Goal: Task Accomplishment & Management: Manage account settings

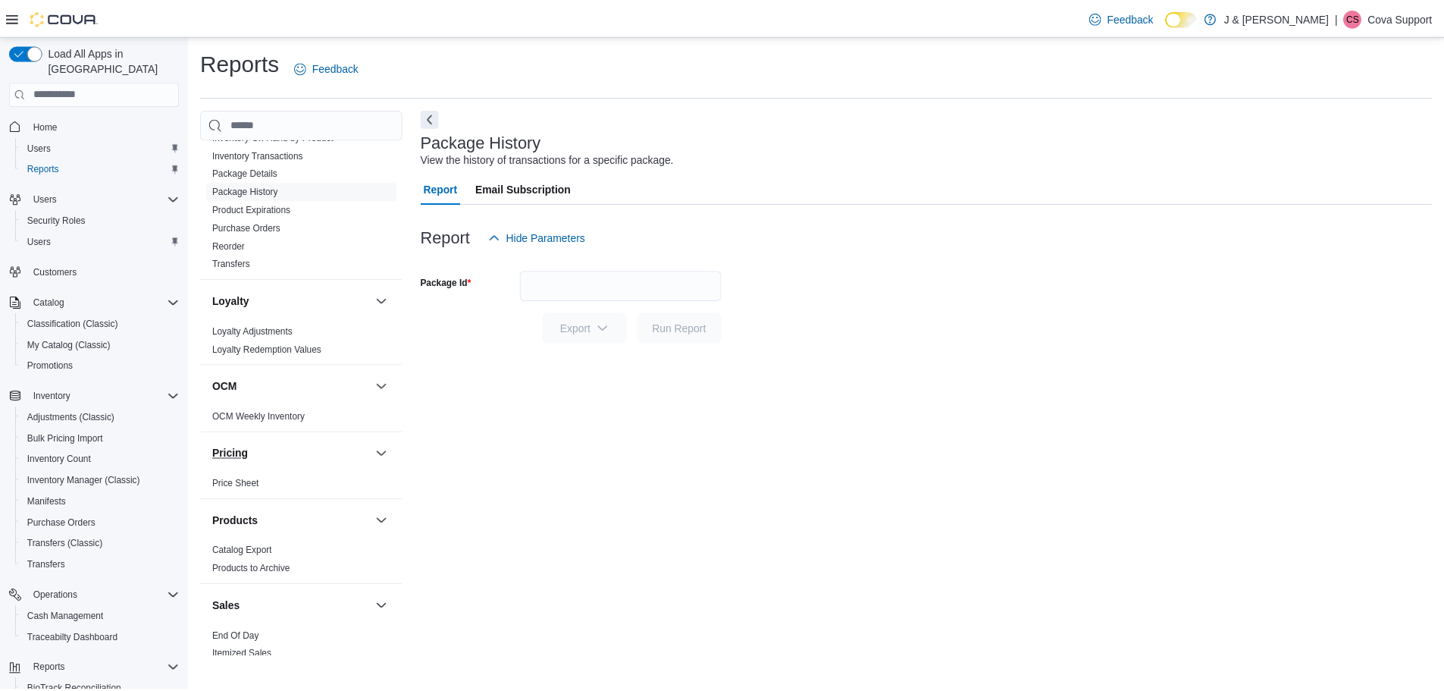
scroll to position [603, 0]
click at [263, 230] on link "Purchase Orders" at bounding box center [248, 229] width 69 height 11
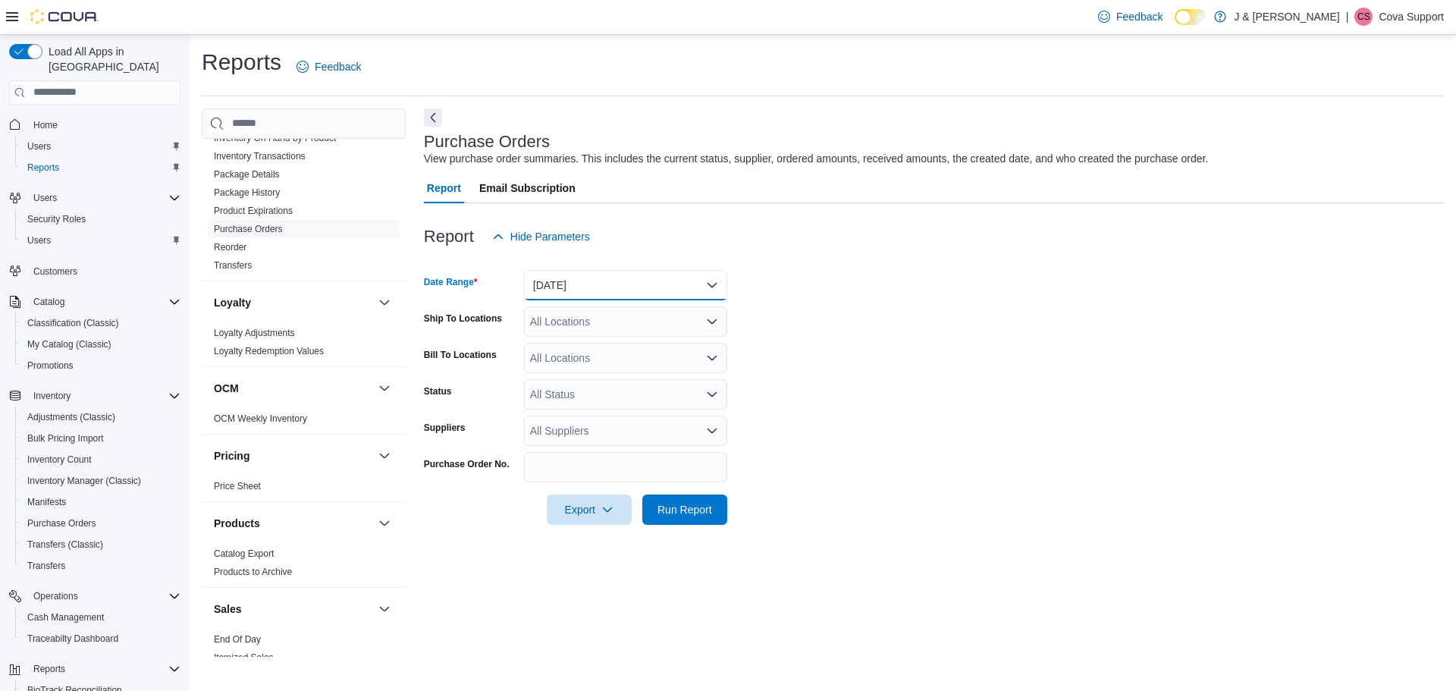
click at [611, 284] on button "Yesterday" at bounding box center [625, 285] width 203 height 30
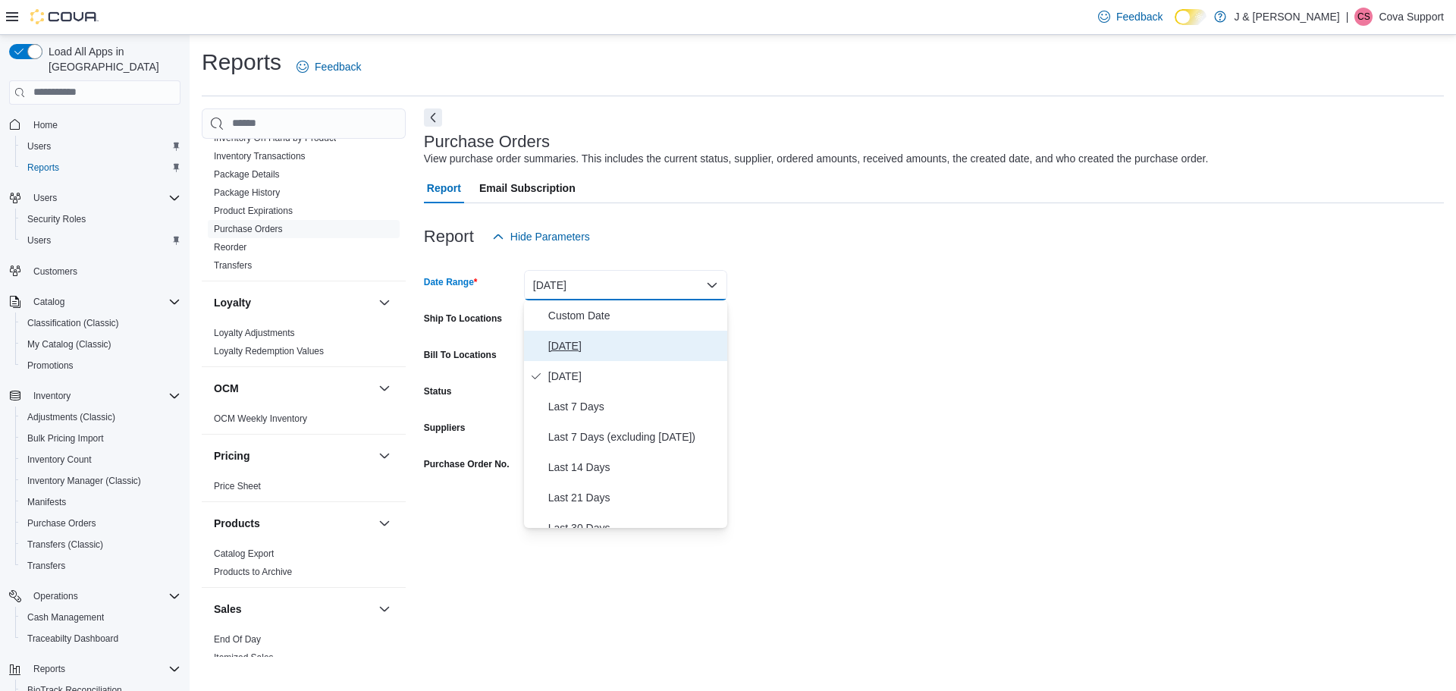
click at [597, 346] on span "Today" at bounding box center [634, 346] width 173 height 18
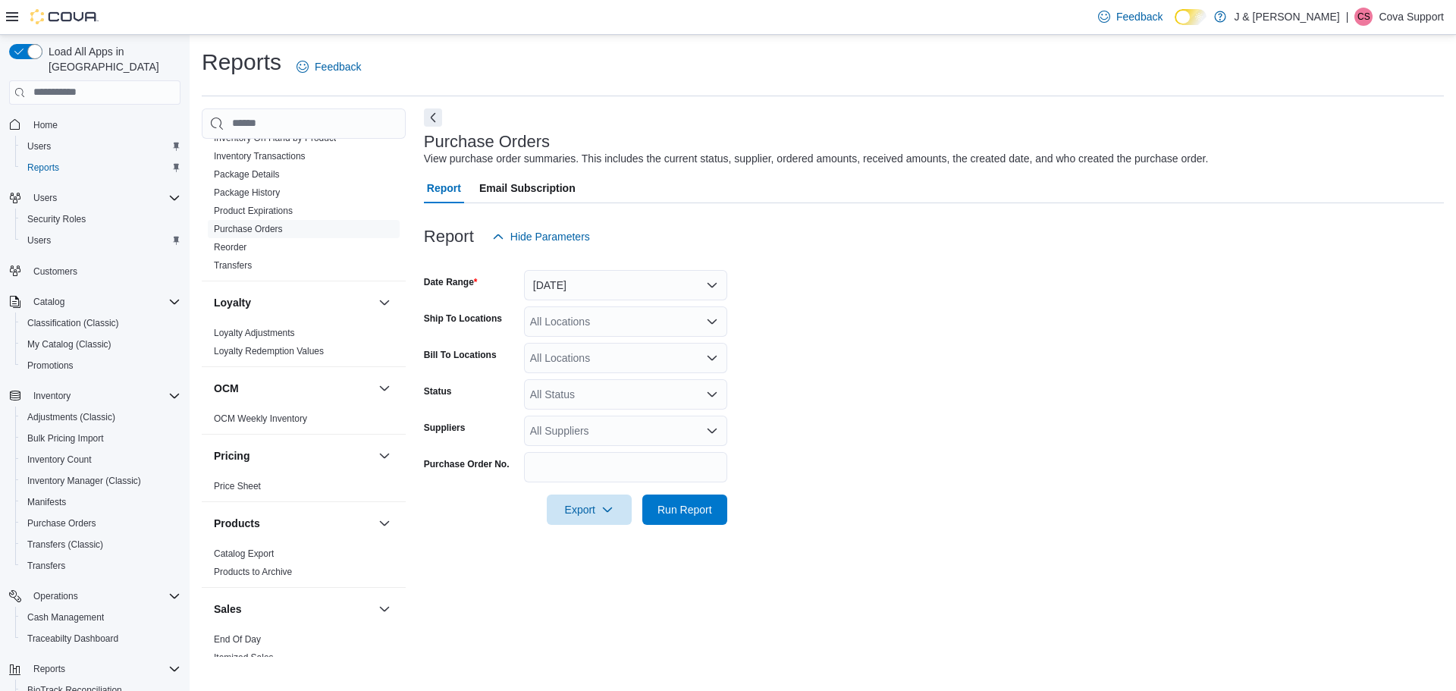
click at [949, 318] on form "Date Range Today Ship To Locations All Locations Bill To Locations All Location…" at bounding box center [934, 388] width 1020 height 273
click at [618, 324] on div "All Locations" at bounding box center [625, 321] width 203 height 30
click at [661, 371] on span "[STREET_ADDRESS]" at bounding box center [608, 369] width 105 height 15
click at [688, 512] on span "Run Report" at bounding box center [684, 508] width 55 height 15
click at [1026, 393] on form "Date Range Today Ship To Locations 3055 Route 23, Oak Ridge Bill To Locations A…" at bounding box center [928, 388] width 1008 height 273
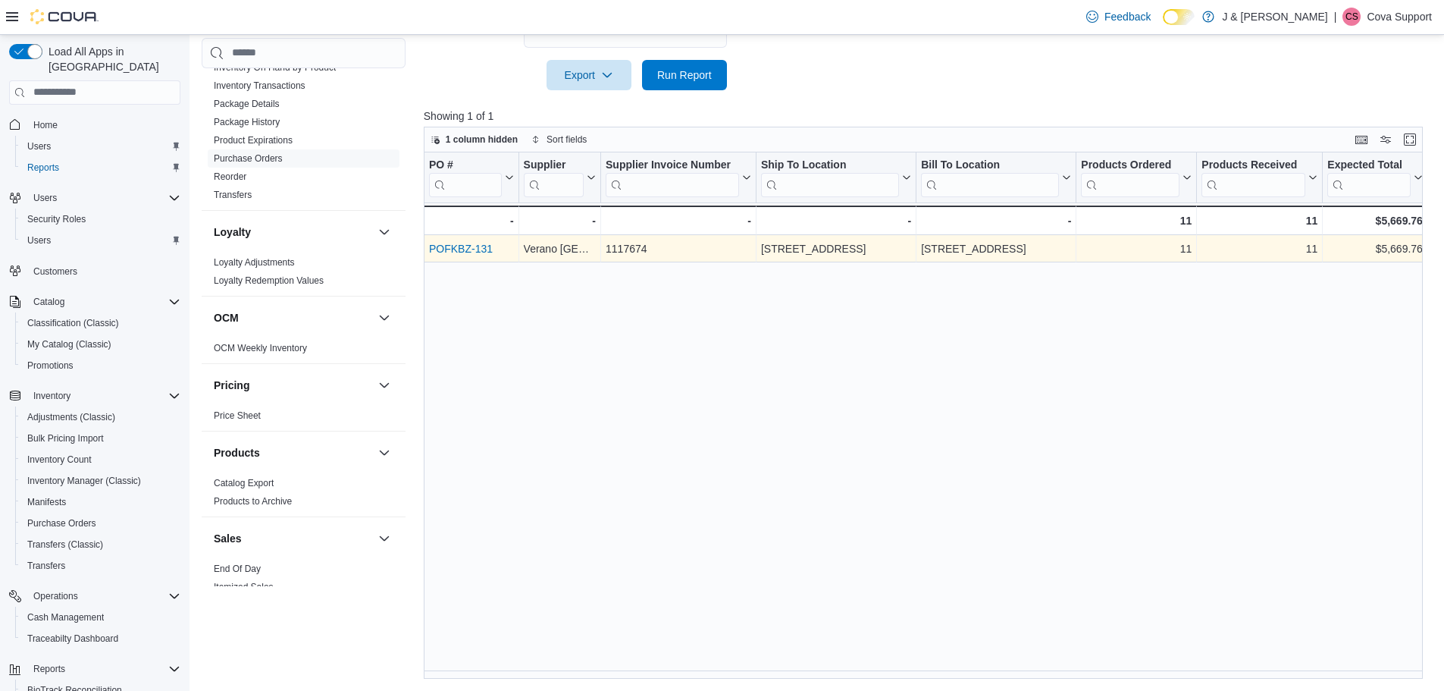
click at [459, 246] on link "POFKBZ-131" at bounding box center [461, 249] width 64 height 12
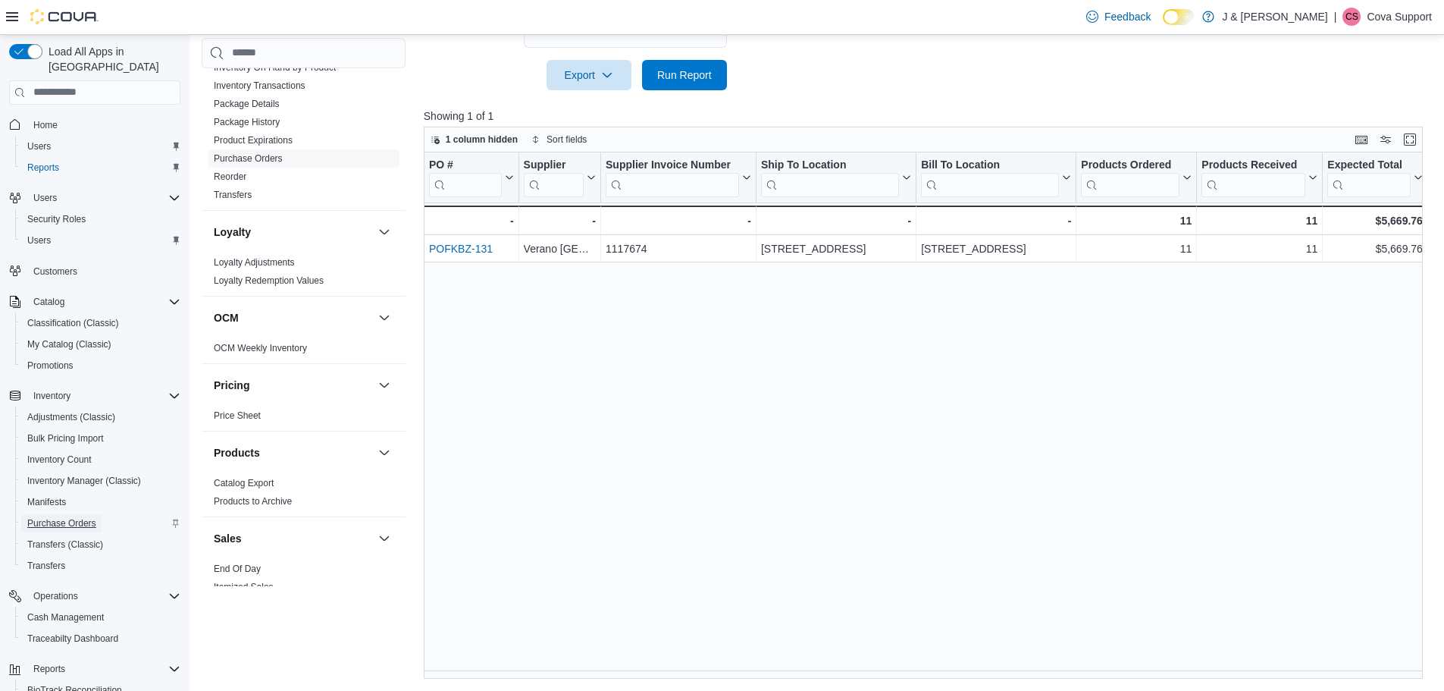
click at [68, 517] on span "Purchase Orders" at bounding box center [61, 523] width 69 height 12
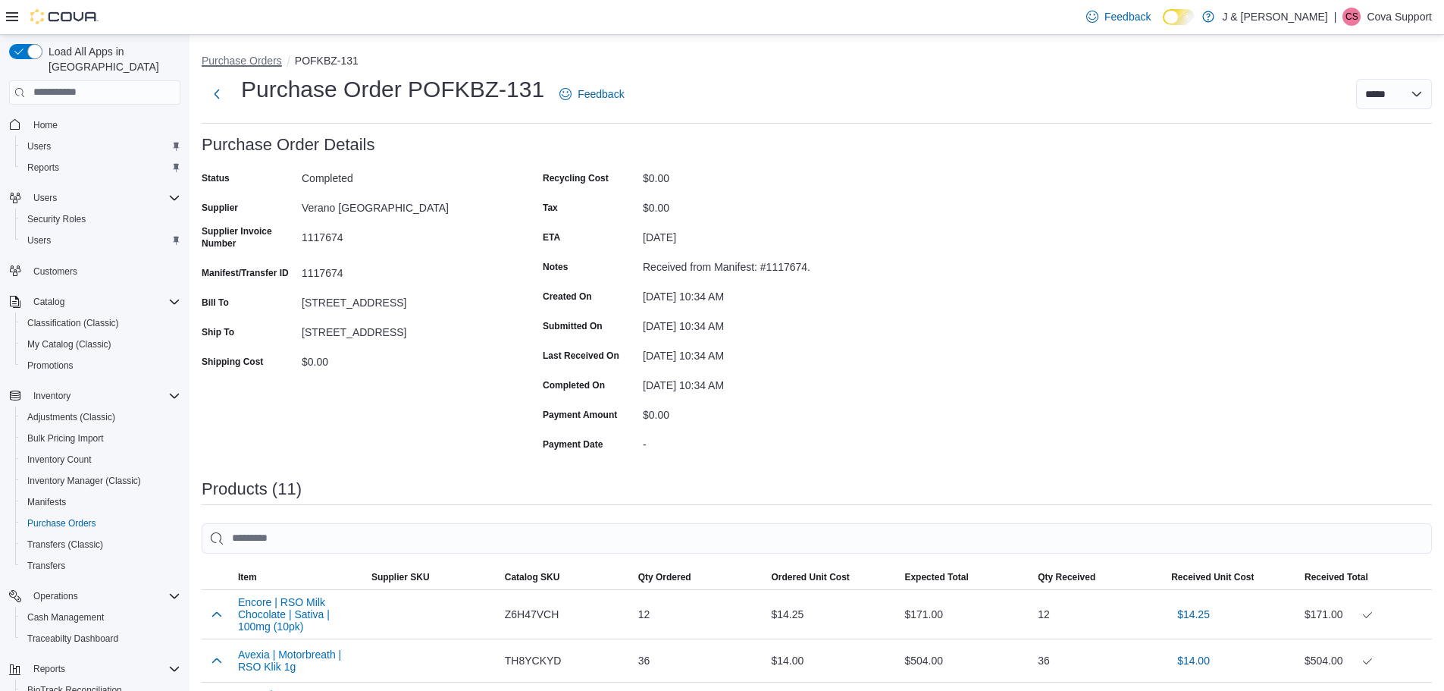
click at [246, 62] on button "Purchase Orders" at bounding box center [242, 61] width 80 height 12
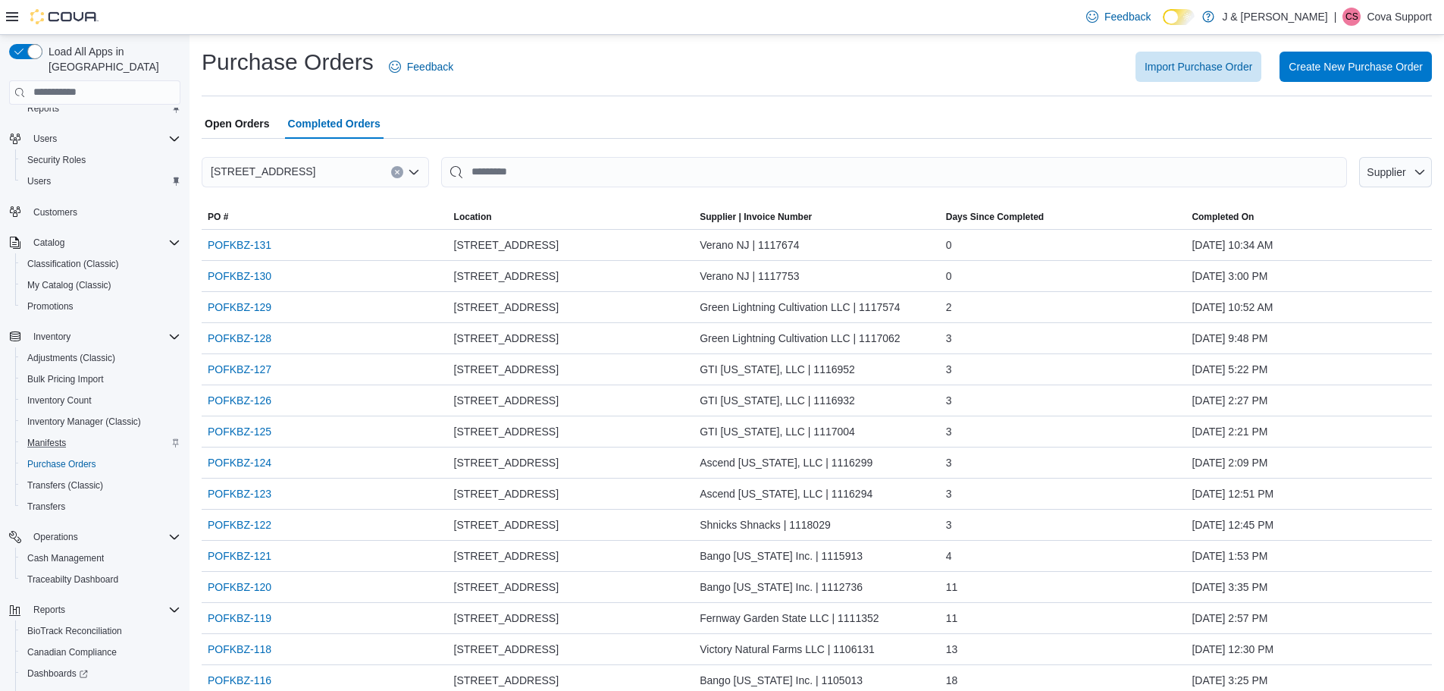
scroll to position [155, 0]
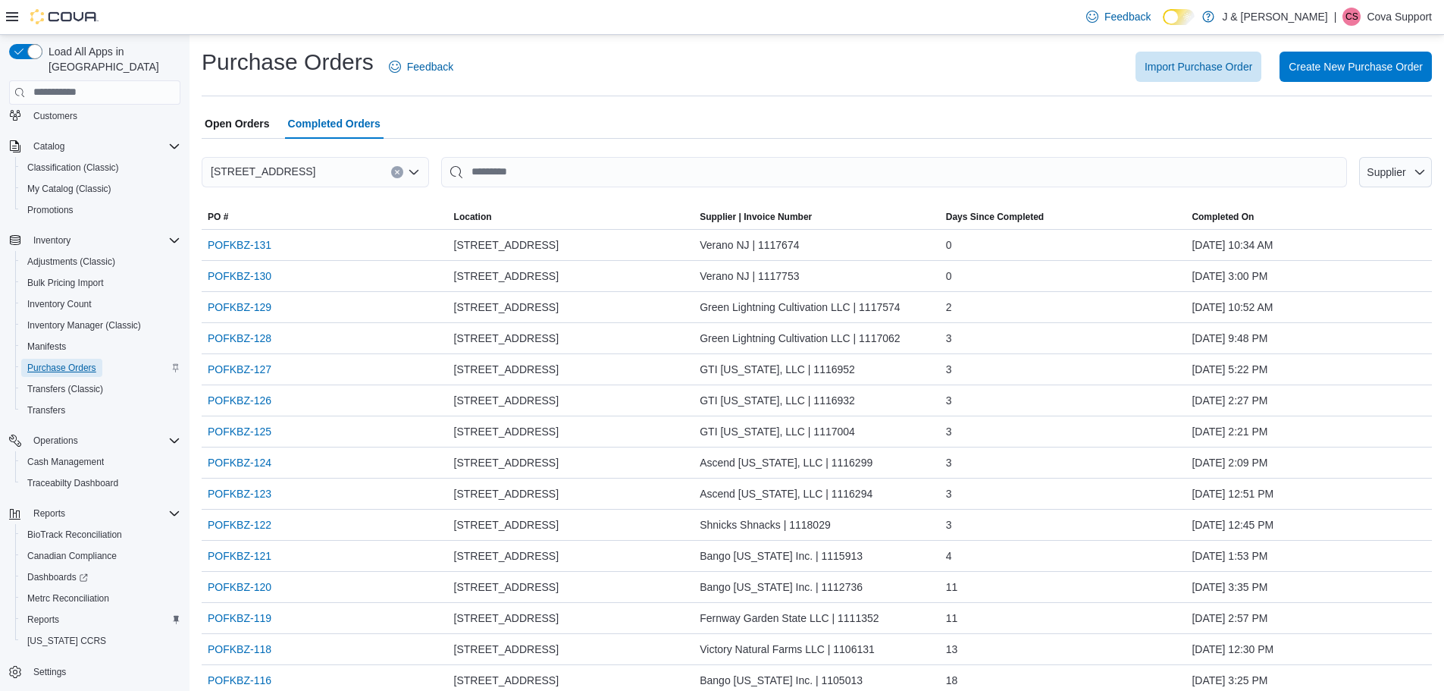
click at [67, 362] on span "Purchase Orders" at bounding box center [61, 368] width 69 height 12
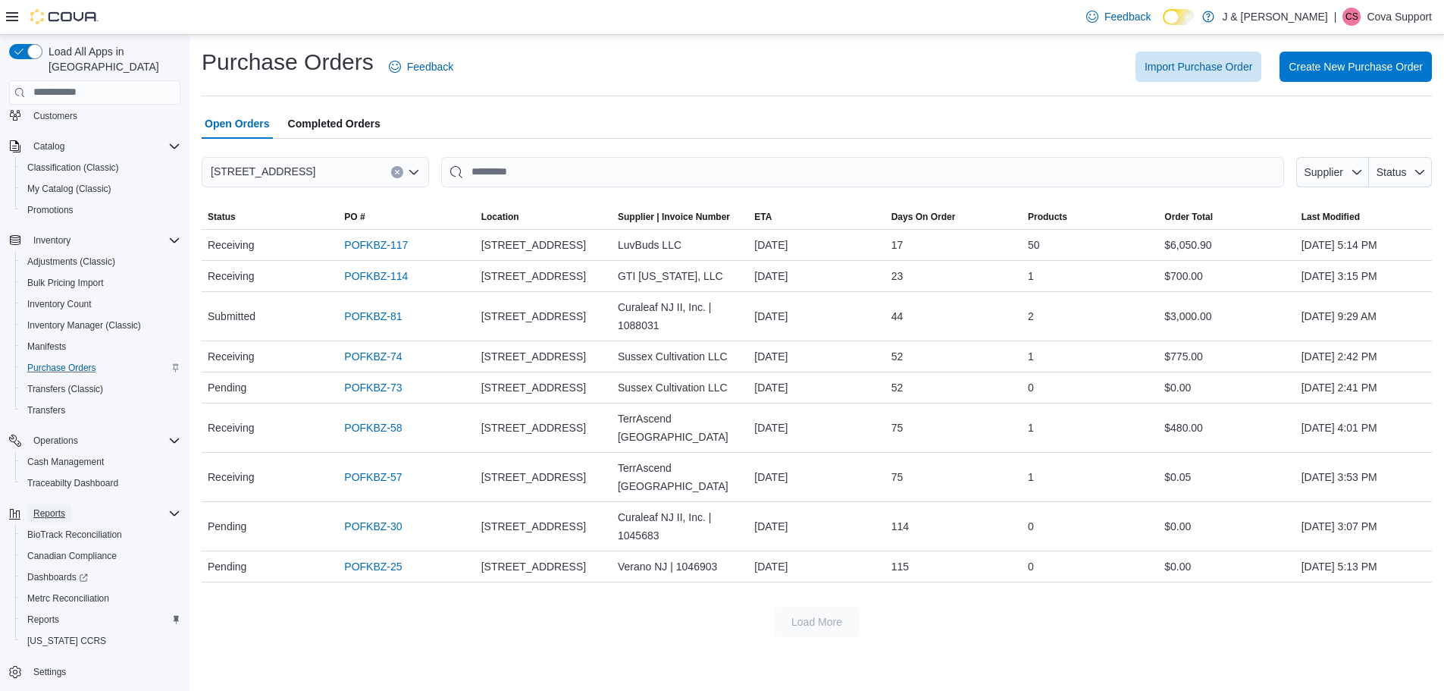
click at [55, 507] on span "Reports" at bounding box center [49, 513] width 32 height 12
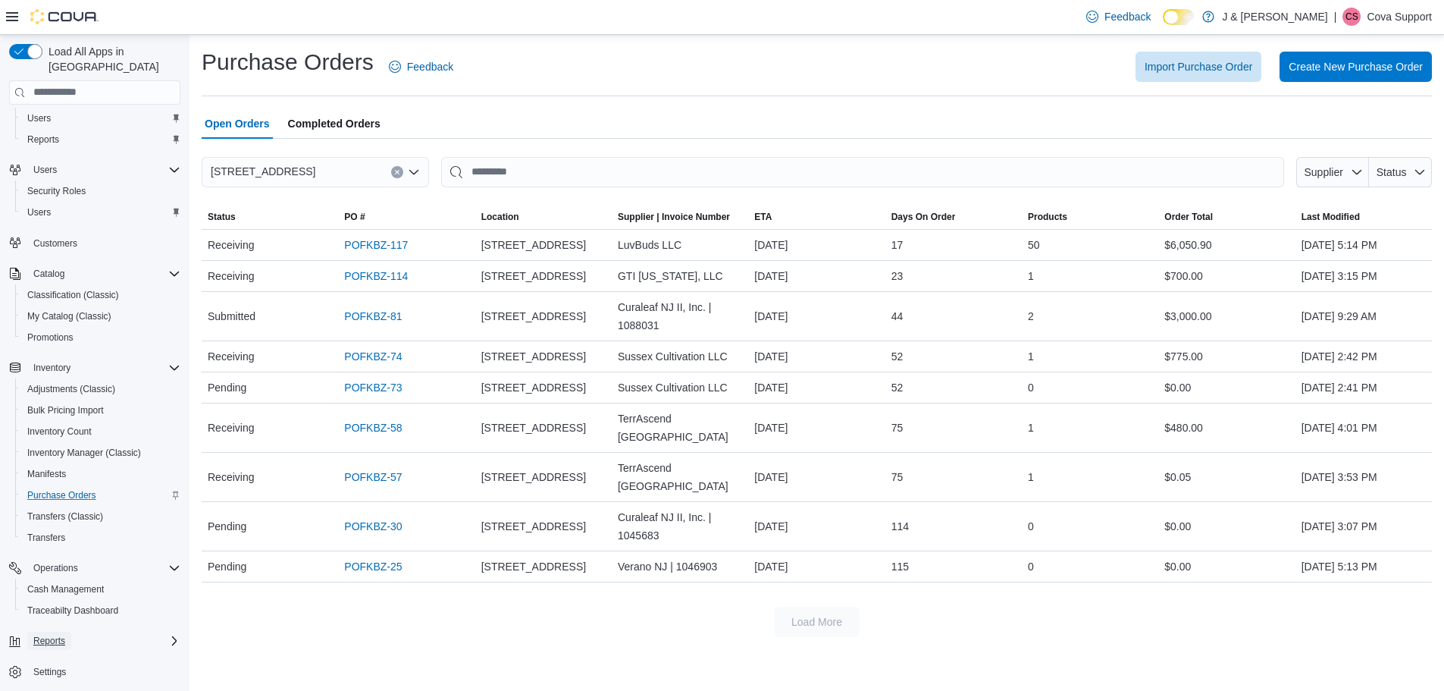
click at [58, 635] on span "Reports" at bounding box center [49, 641] width 32 height 12
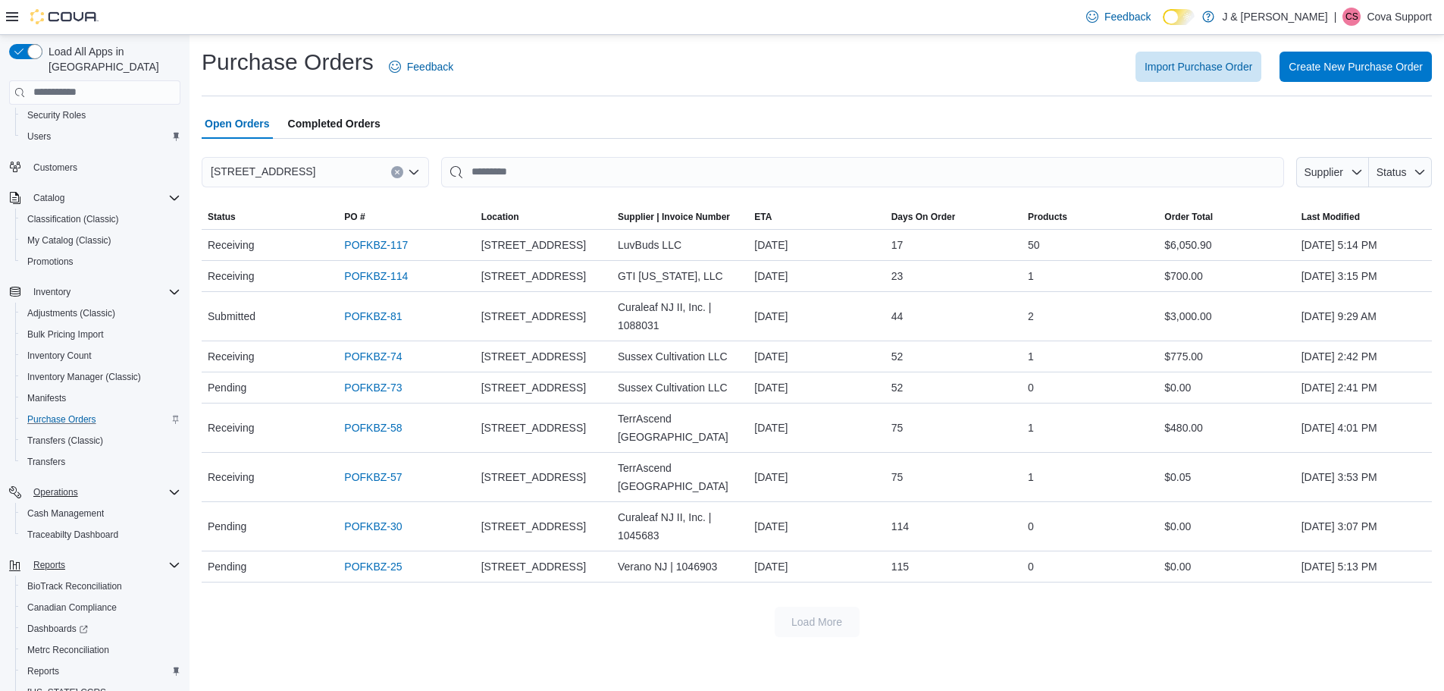
scroll to position [155, 0]
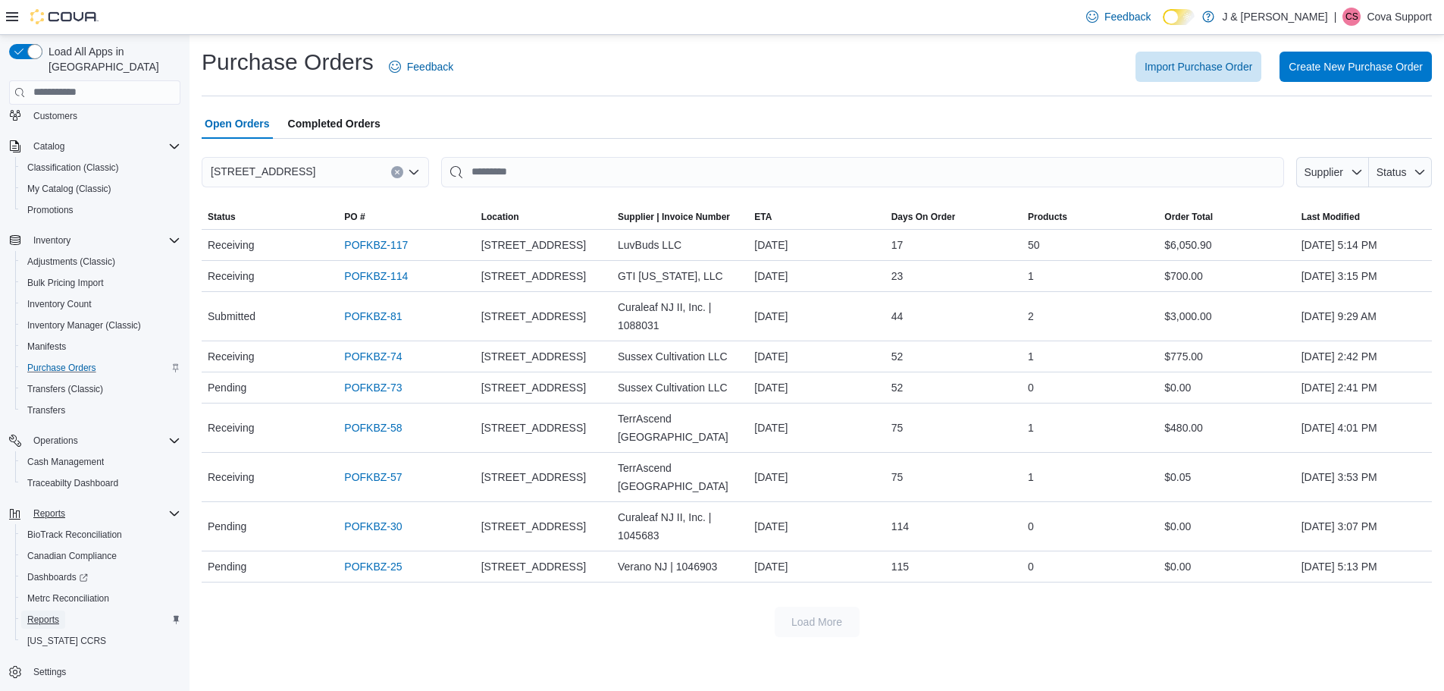
click at [48, 613] on span "Reports" at bounding box center [43, 619] width 32 height 12
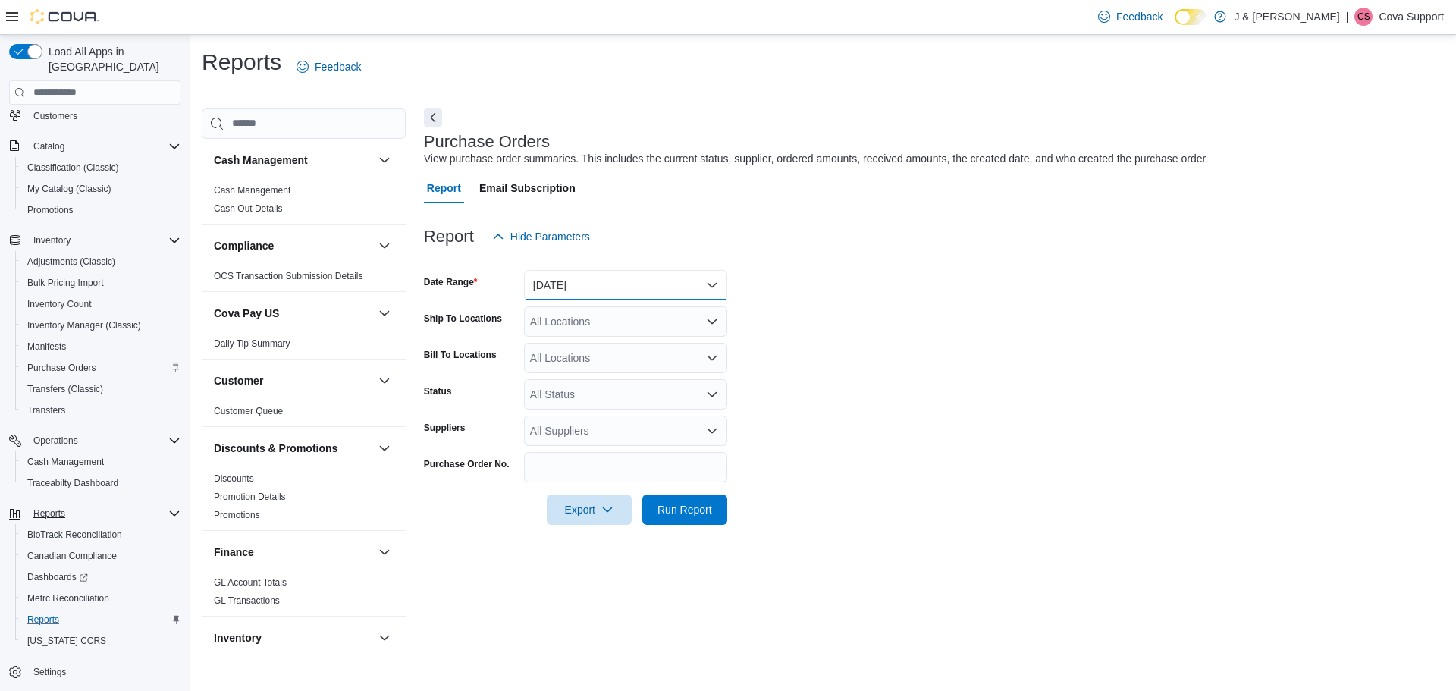
click at [584, 280] on button "Yesterday" at bounding box center [625, 285] width 203 height 30
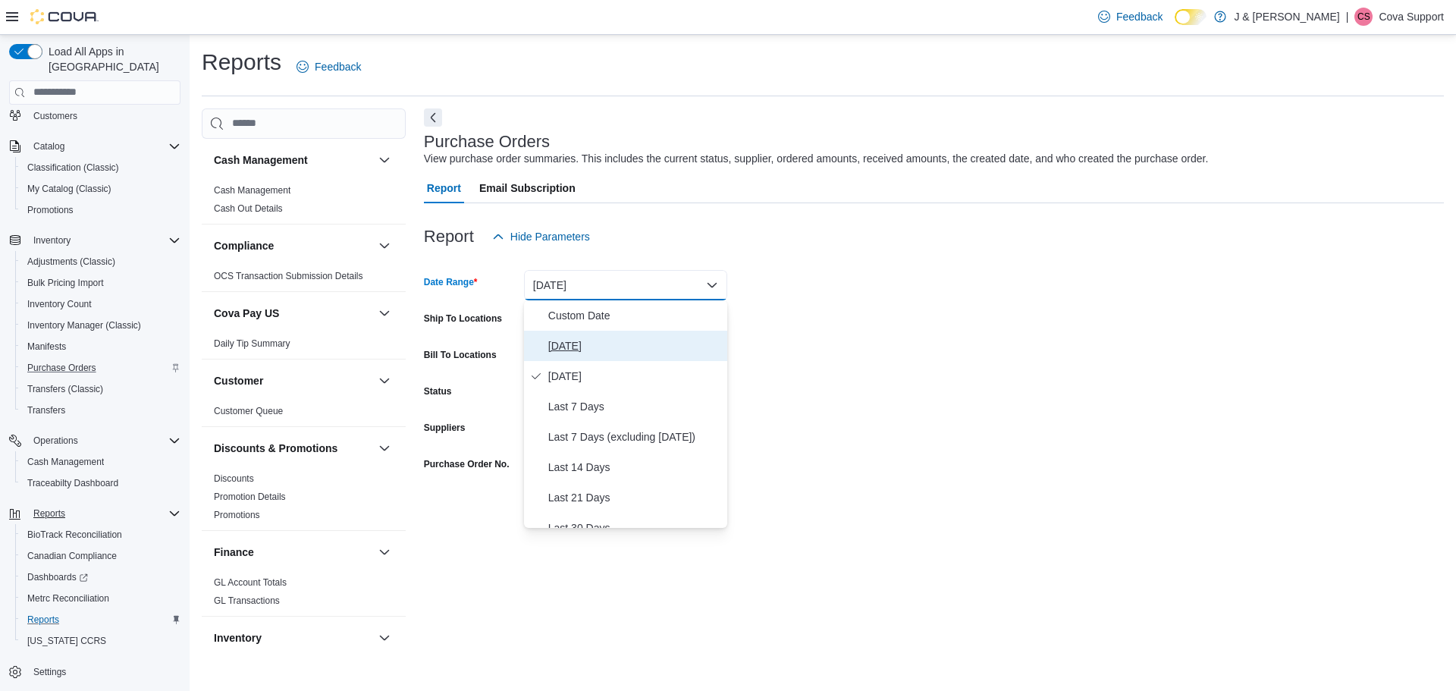
click at [601, 340] on span "Today" at bounding box center [634, 346] width 173 height 18
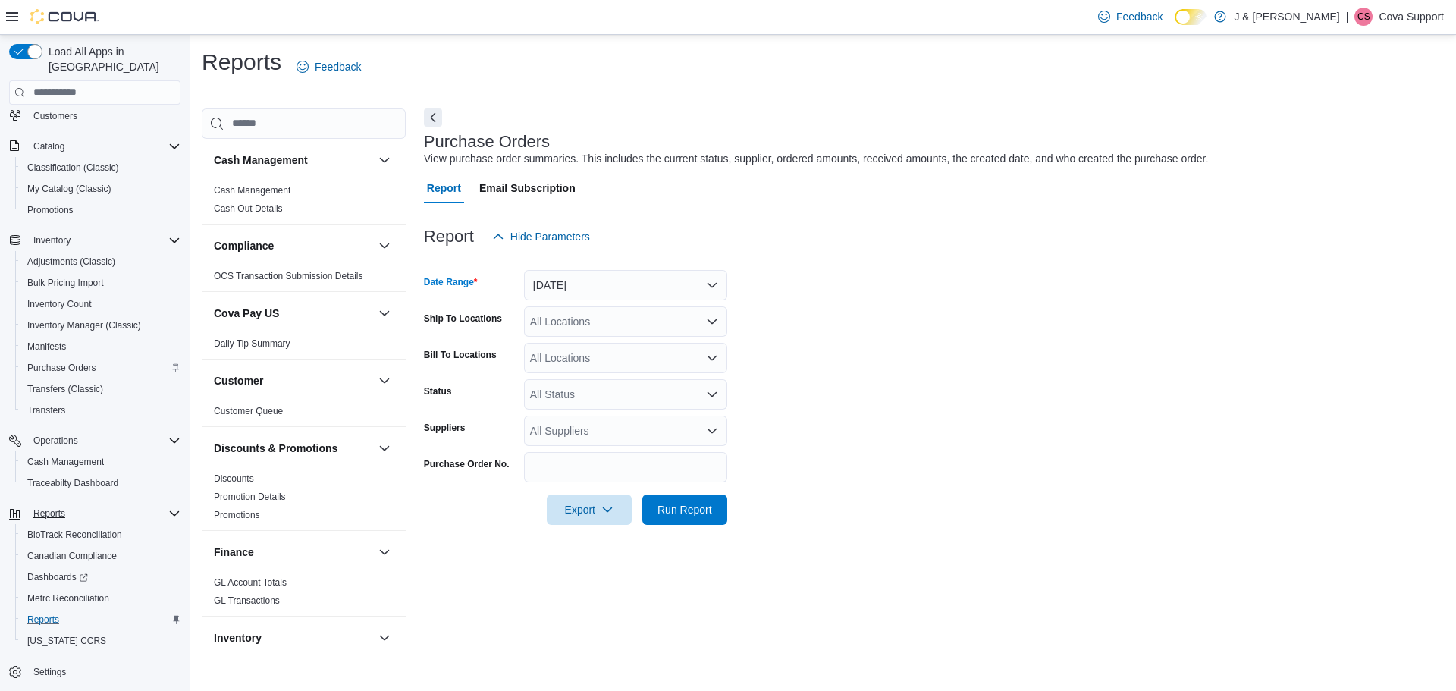
click at [616, 324] on div "All Locations" at bounding box center [625, 321] width 203 height 30
click at [625, 366] on span "3055 Route 23, Oak Ridge" at bounding box center [608, 369] width 105 height 15
click at [970, 422] on form "Date Range Today Ship To Locations 3055 Route 23, Oak Ridge Combo box. Selected…" at bounding box center [934, 388] width 1020 height 273
click at [697, 495] on span "Run Report" at bounding box center [684, 509] width 67 height 30
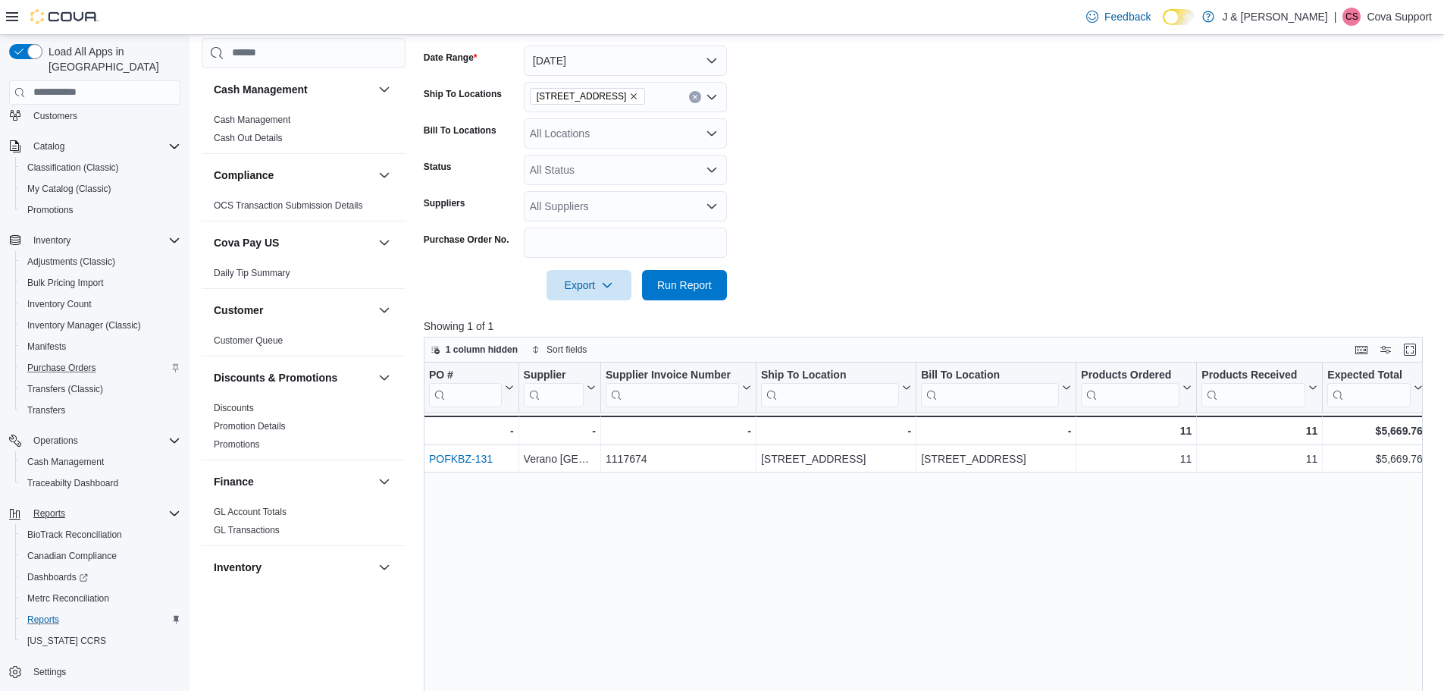
scroll to position [227, 0]
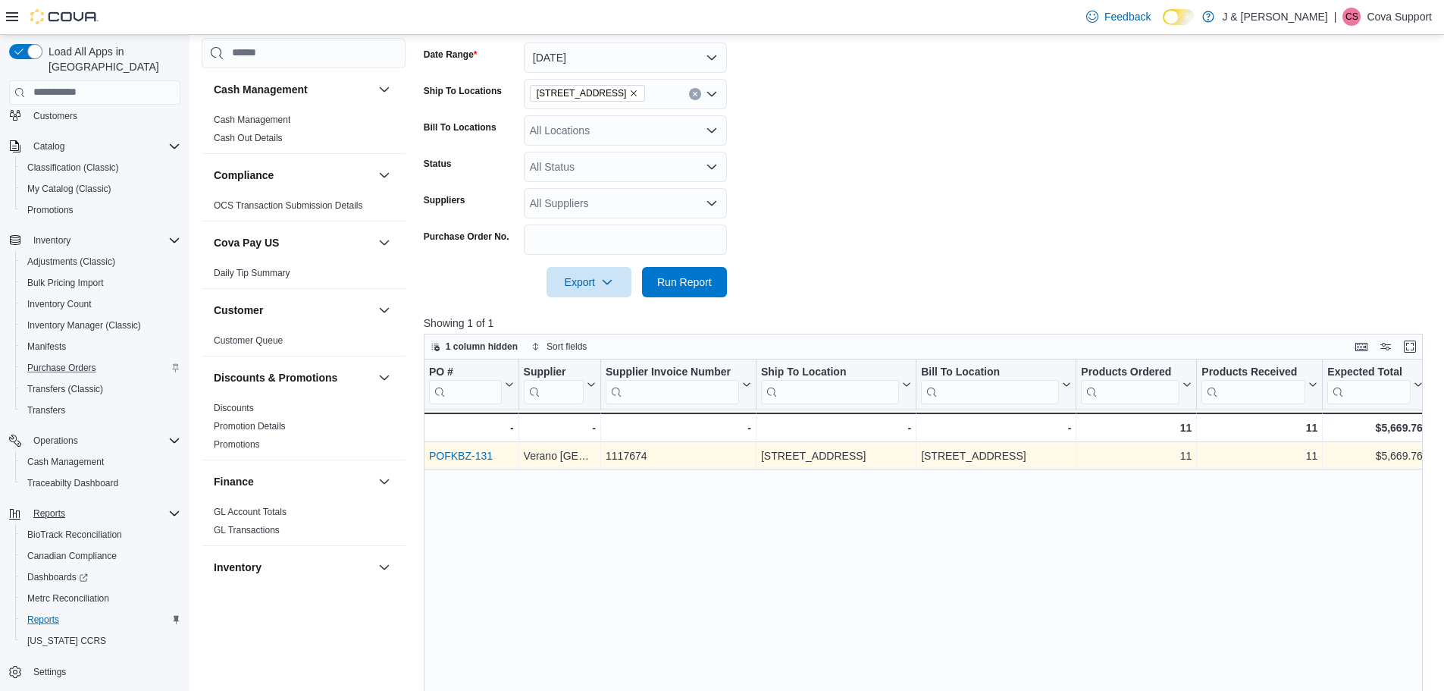
click at [459, 453] on link "POFKBZ-131" at bounding box center [461, 456] width 64 height 12
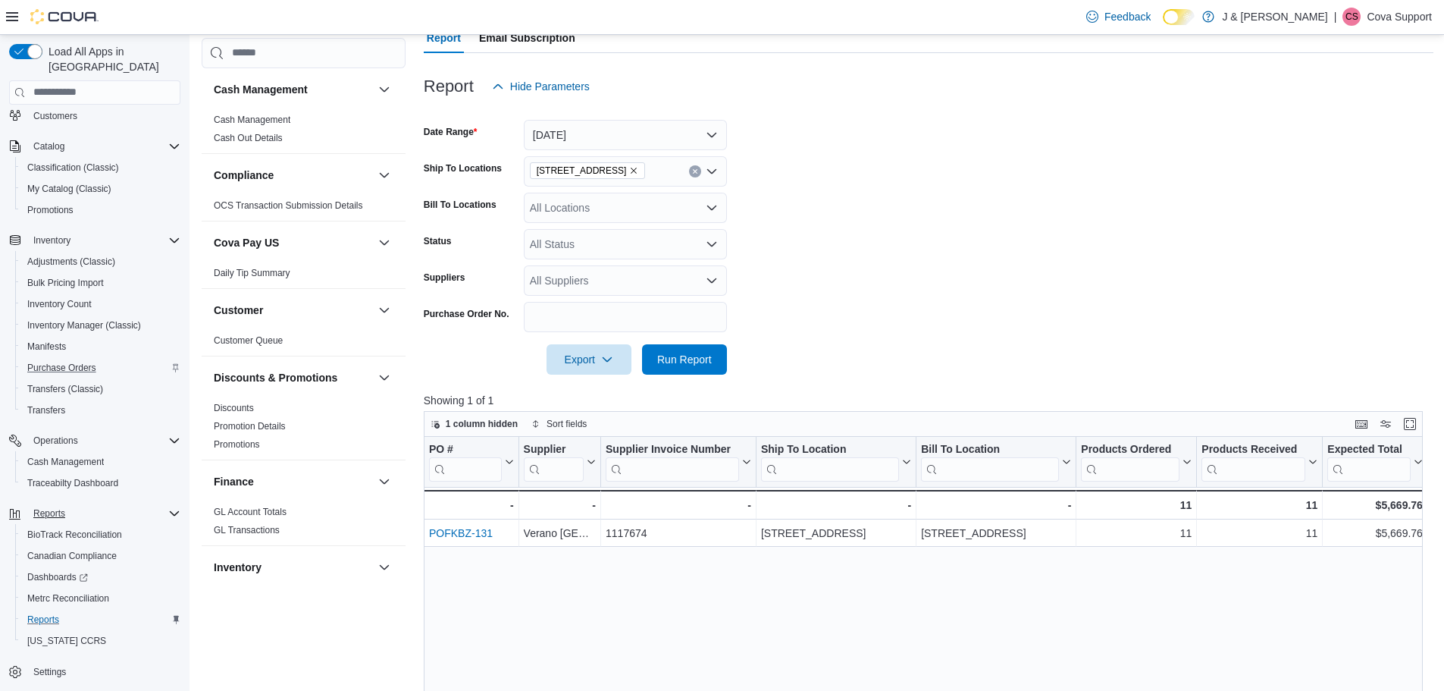
scroll to position [76, 0]
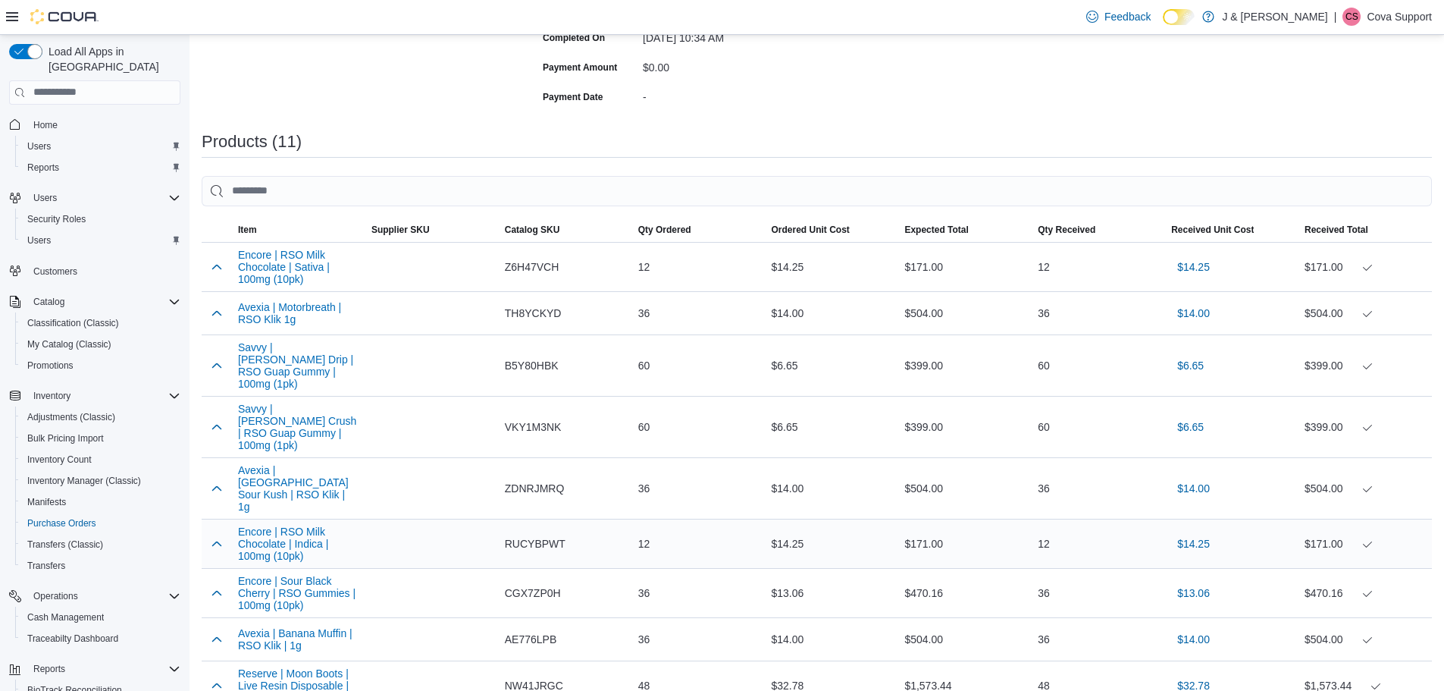
scroll to position [346, 0]
click at [280, 271] on button "Encore | RSO Milk Chocolate | Sativa | 100mg (10pk)" at bounding box center [298, 267] width 121 height 36
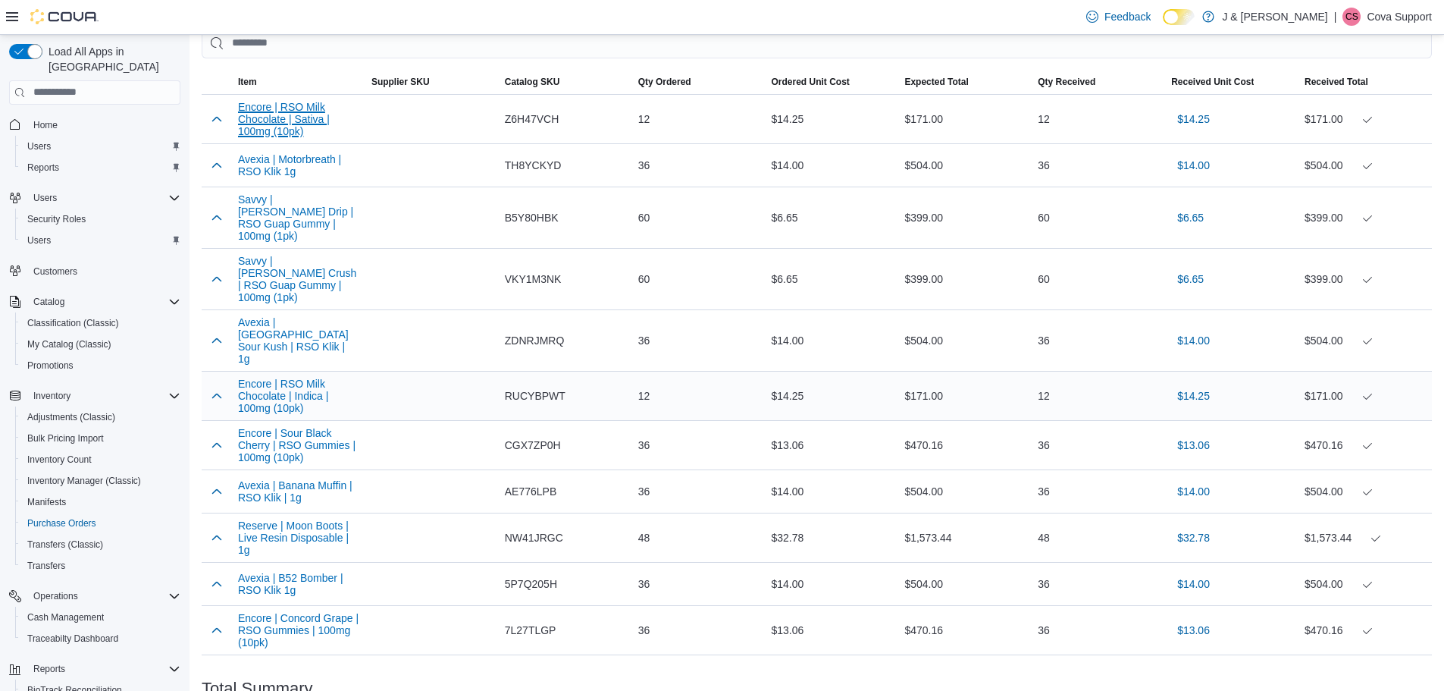
scroll to position [498, 0]
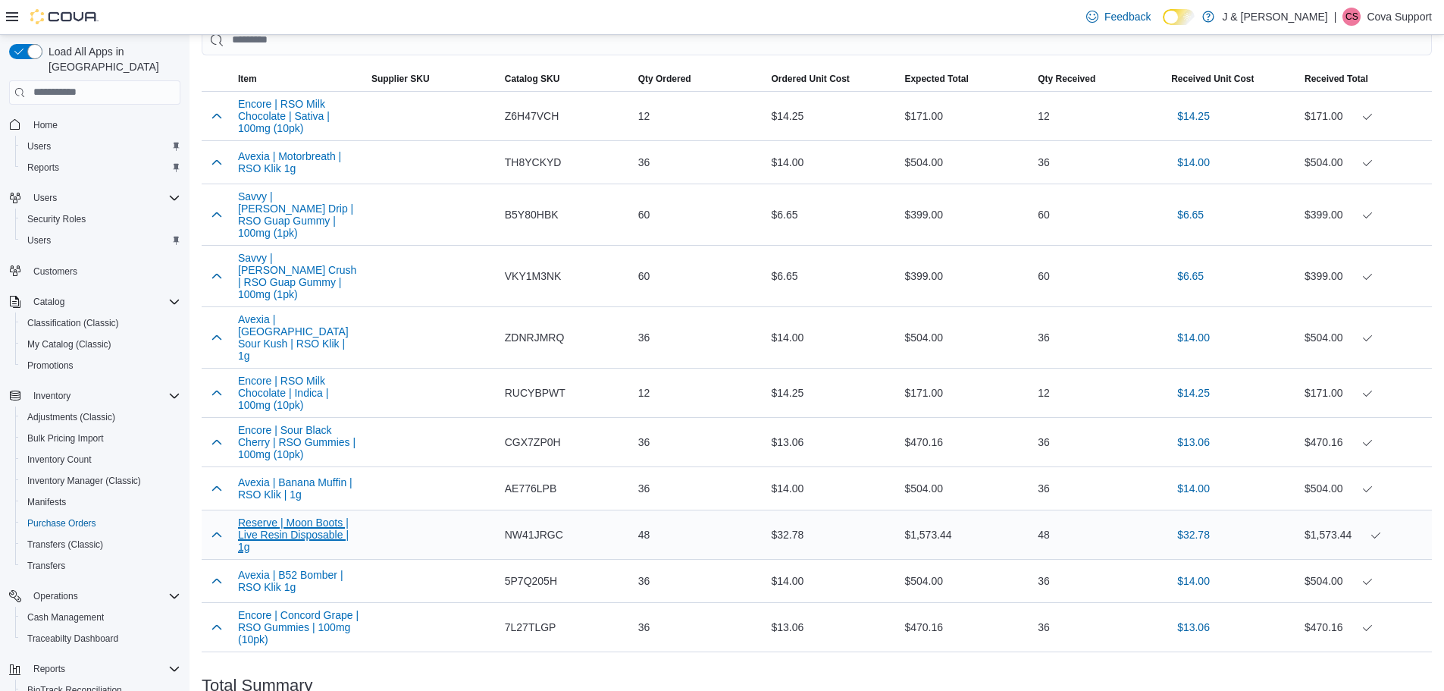
click at [268, 516] on button "Reserve | Moon Boots | Live Resin Disposable | 1g" at bounding box center [298, 534] width 121 height 36
click at [315, 374] on button "Encore | RSO Milk Chocolate | Indica | 100mg (10pk)" at bounding box center [298, 392] width 121 height 36
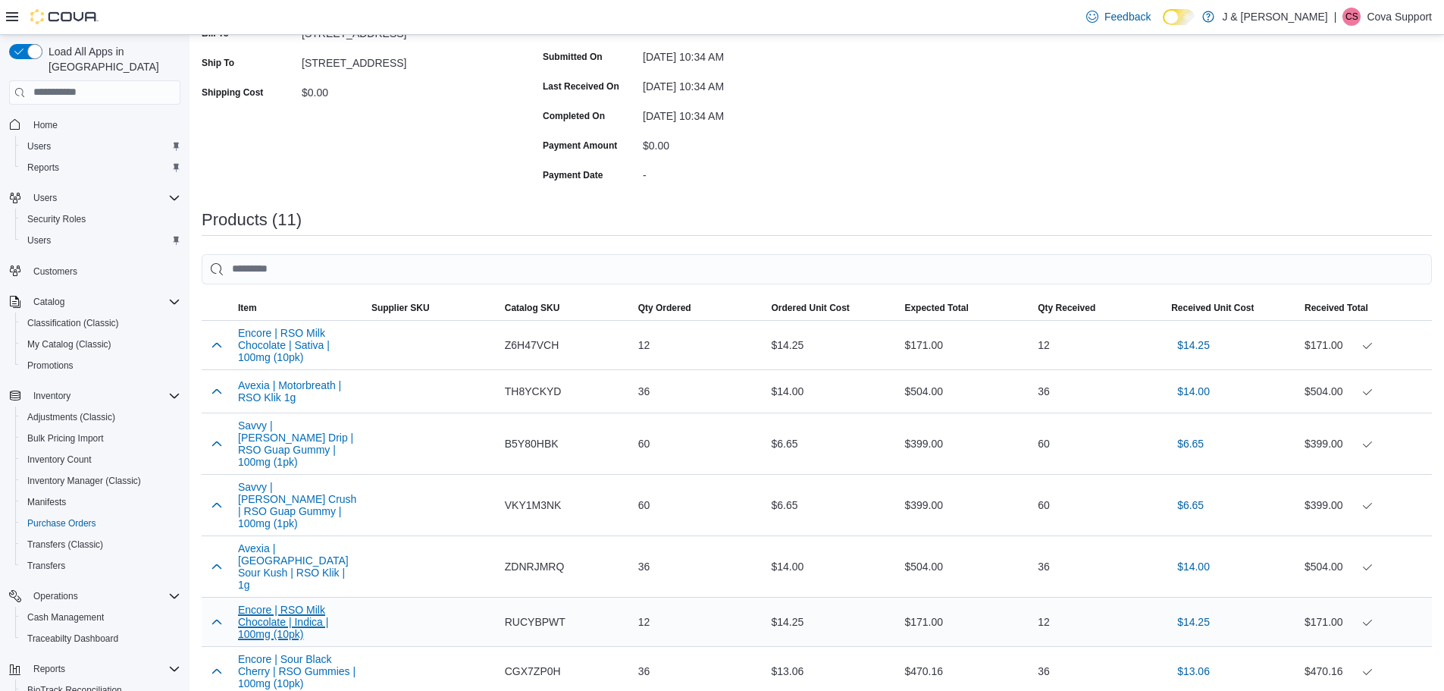
scroll to position [195, 0]
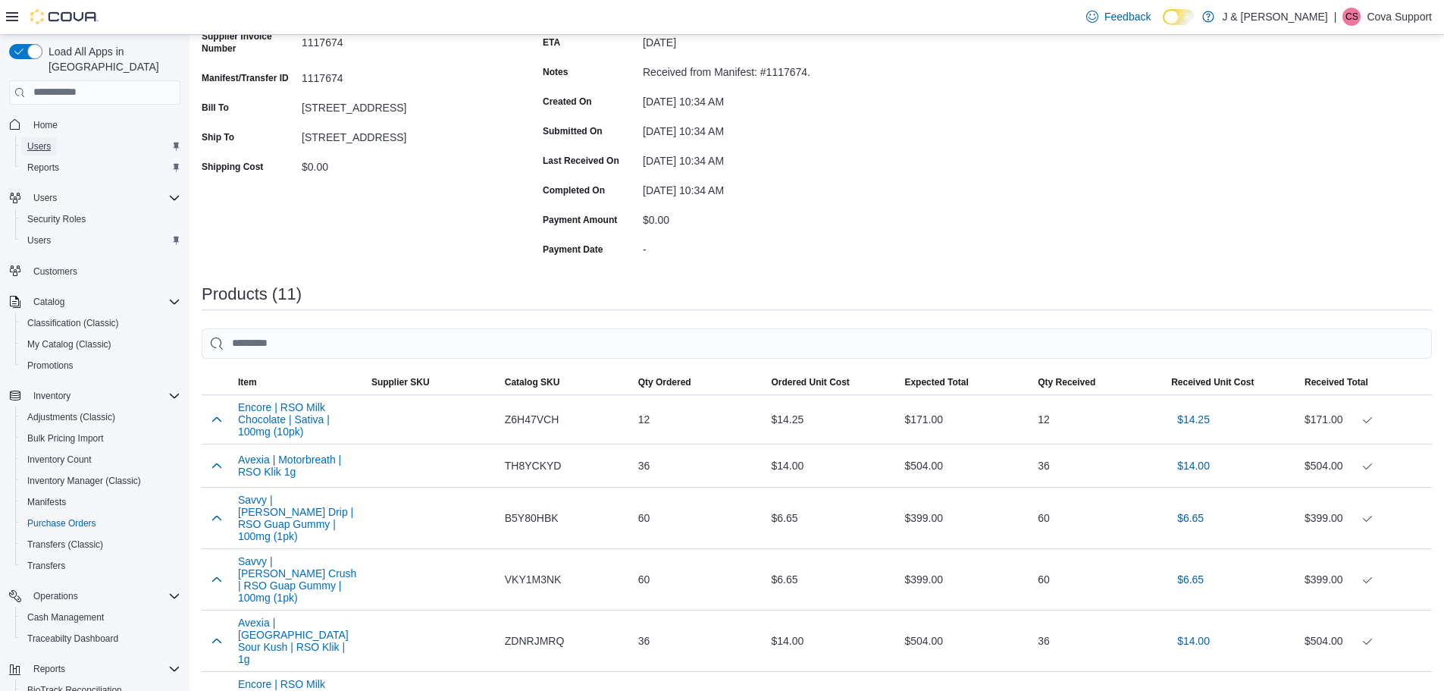
drag, startPoint x: 42, startPoint y: 127, endPoint x: 549, endPoint y: 194, distance: 511.6
click at [42, 140] on span "Users" at bounding box center [39, 146] width 24 height 12
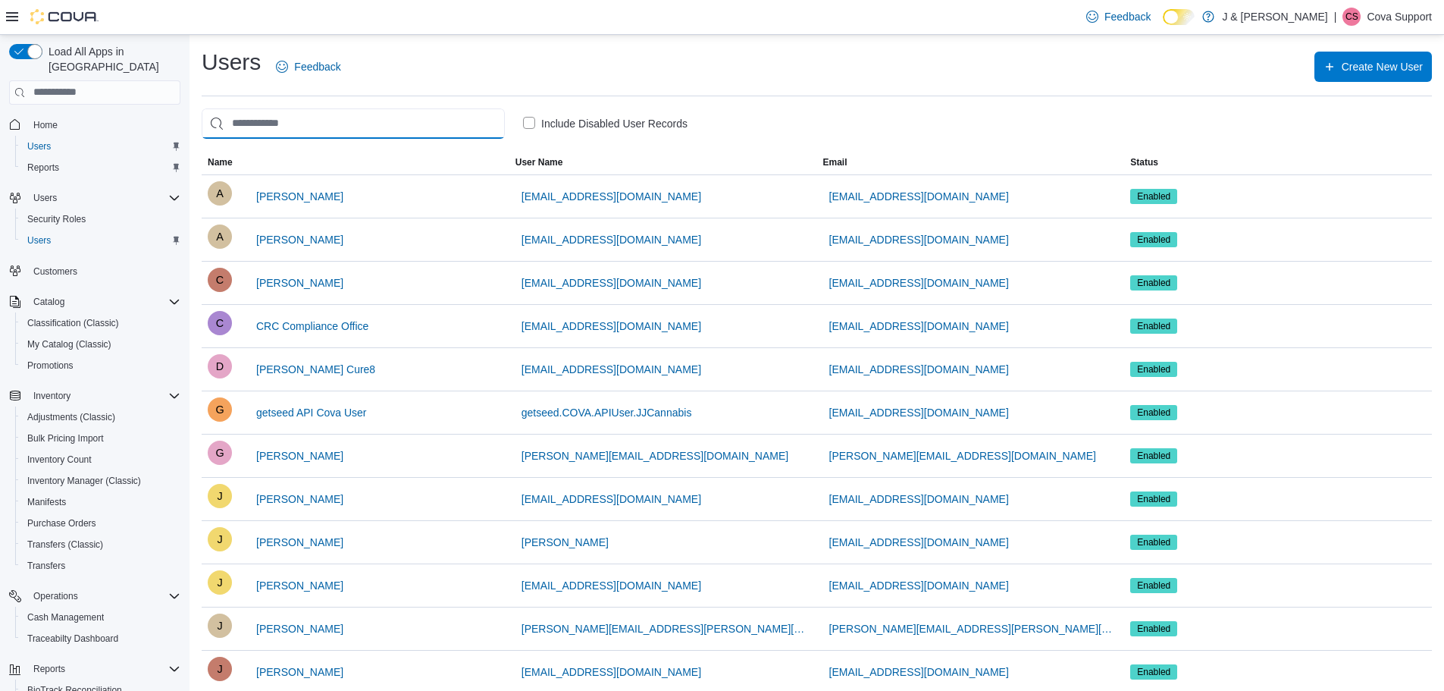
click at [307, 132] on input "search" at bounding box center [353, 123] width 303 height 30
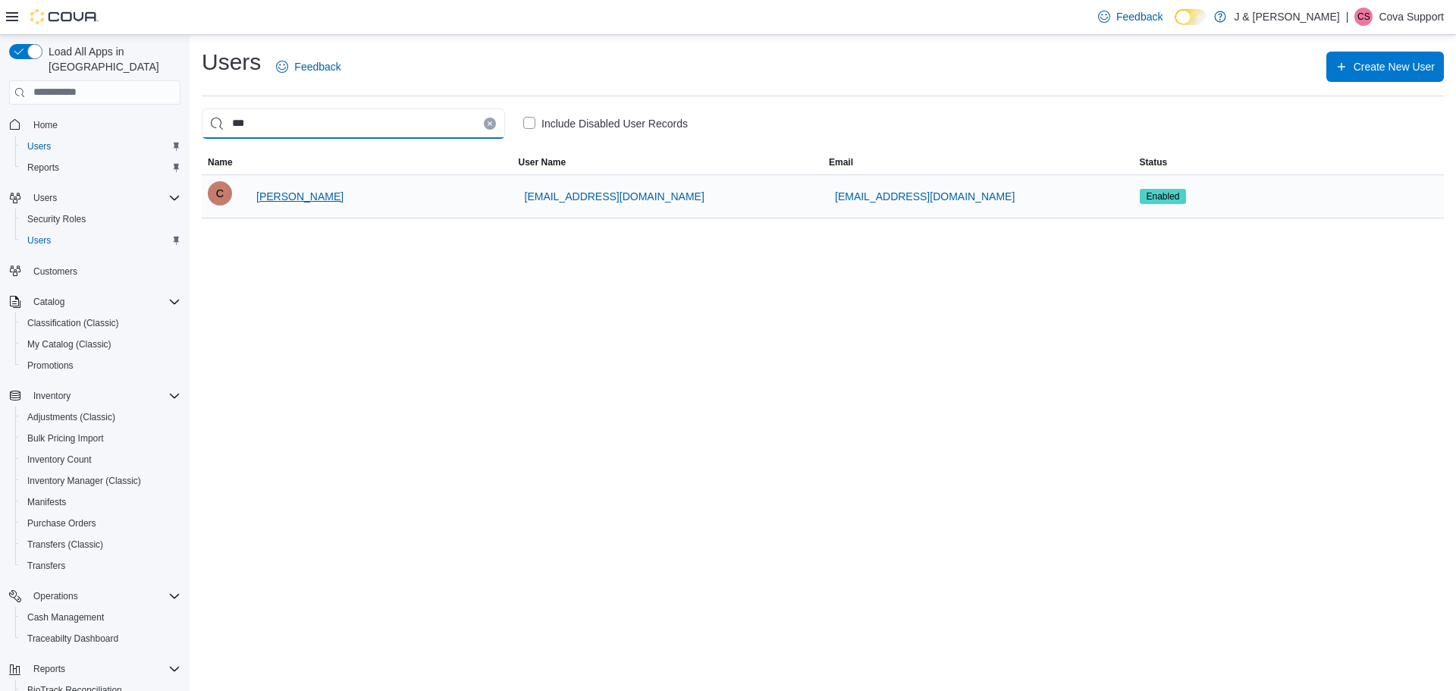
type input "***"
click at [310, 185] on span "Cheyenne Mann" at bounding box center [299, 196] width 87 height 30
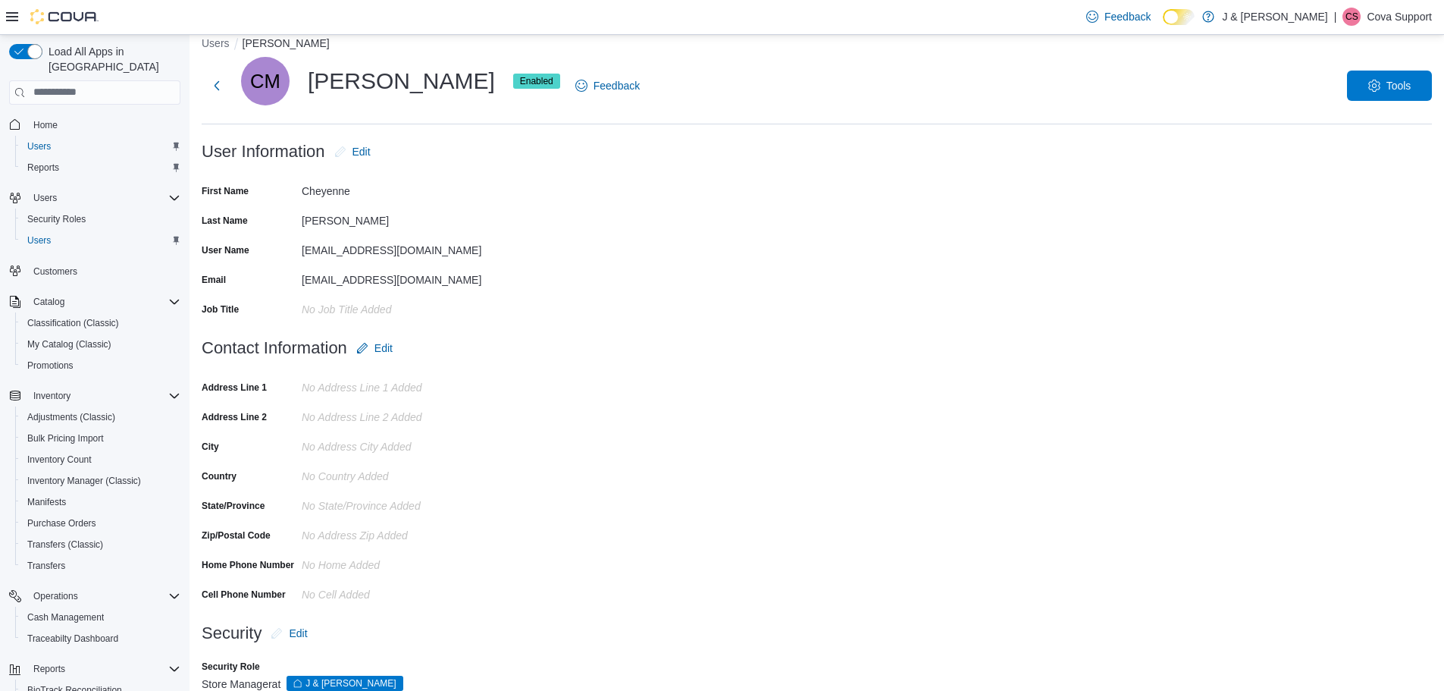
scroll to position [48, 0]
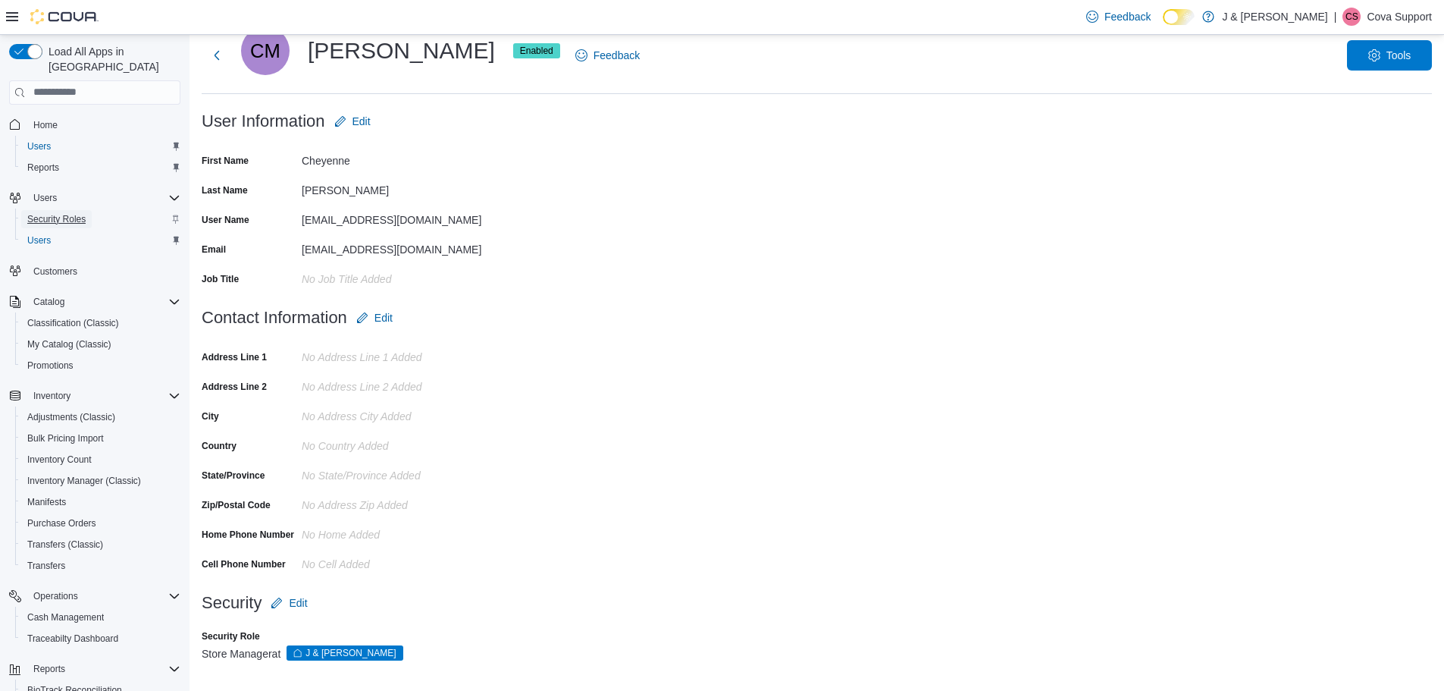
click at [80, 213] on span "Security Roles" at bounding box center [56, 219] width 58 height 12
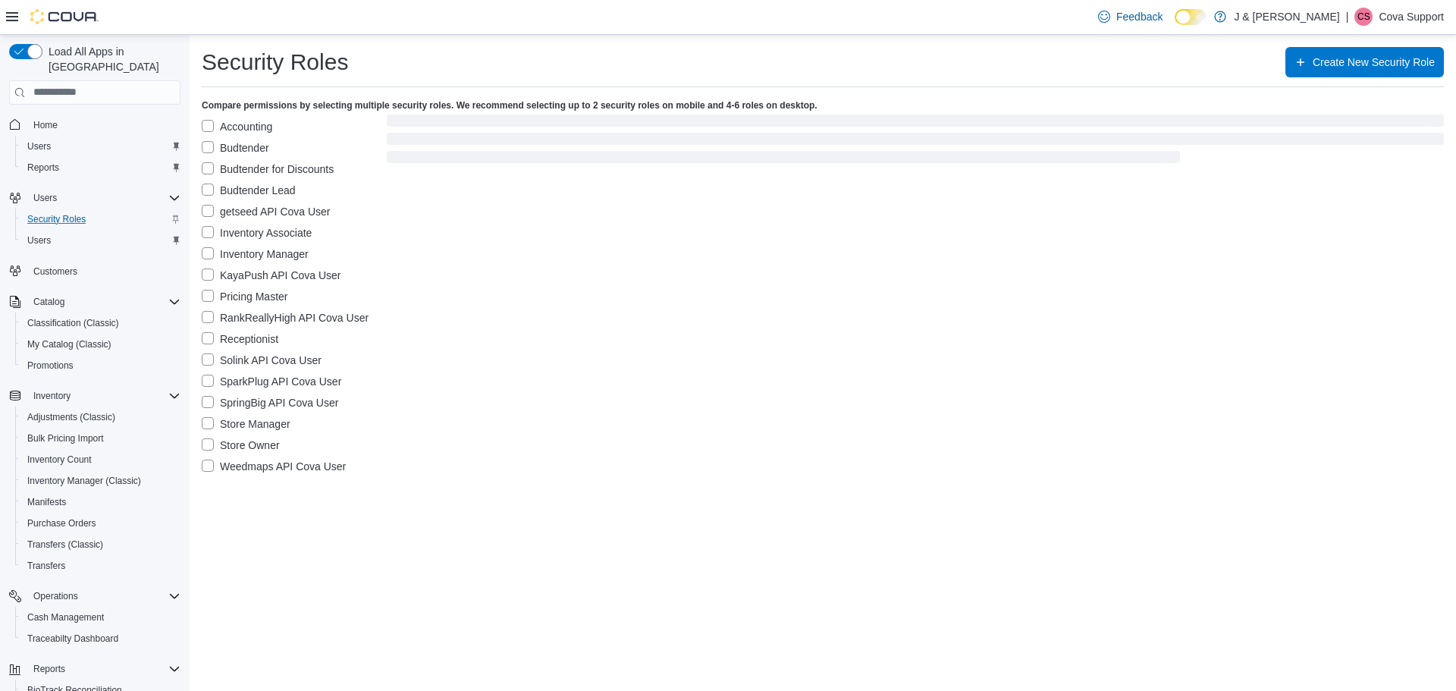
click at [212, 423] on label "Store Manager" at bounding box center [246, 424] width 89 height 18
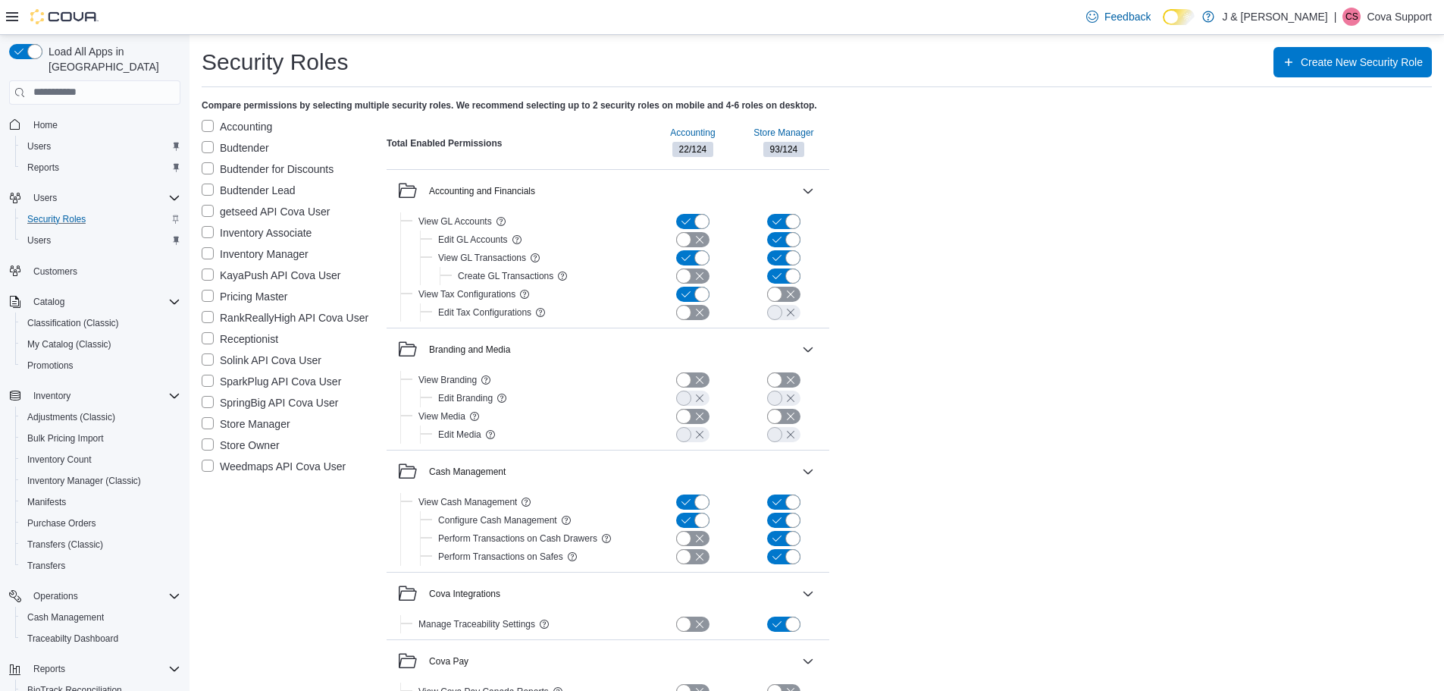
click at [211, 121] on label "Accounting" at bounding box center [237, 127] width 71 height 18
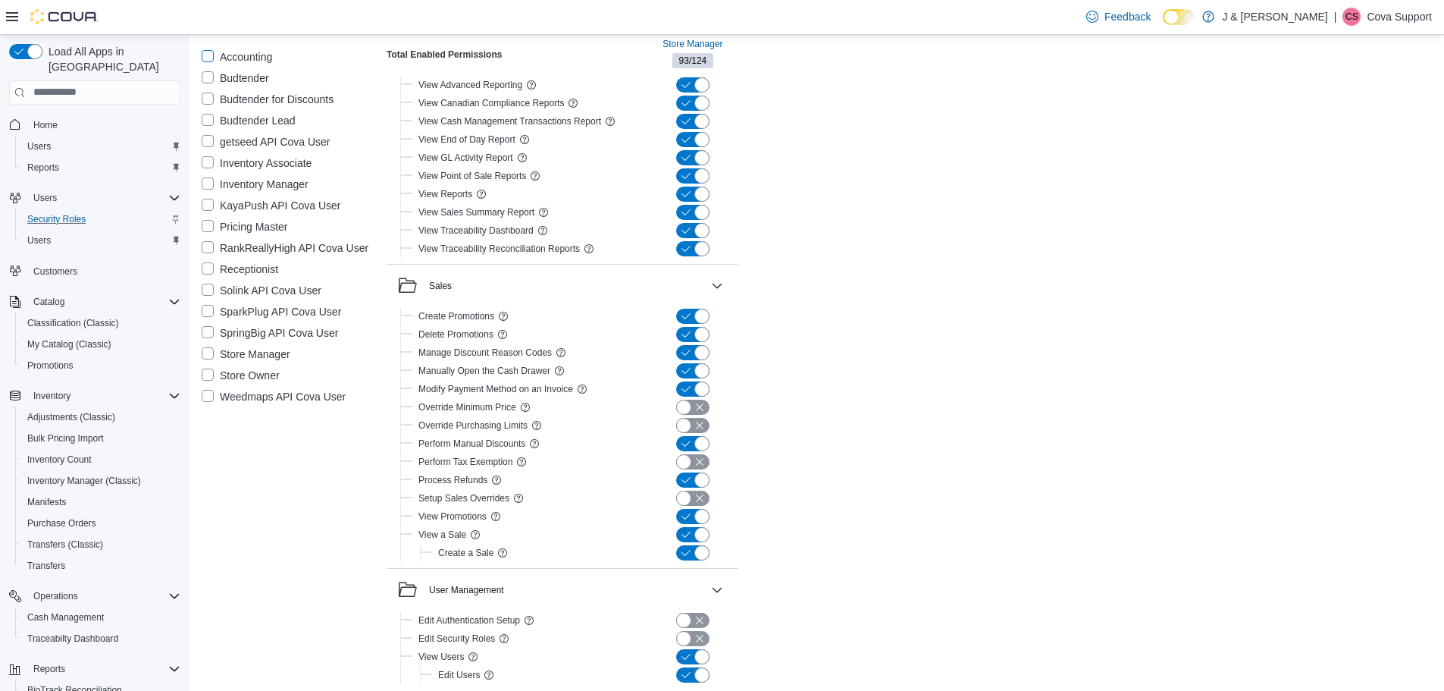
scroll to position [2665, 0]
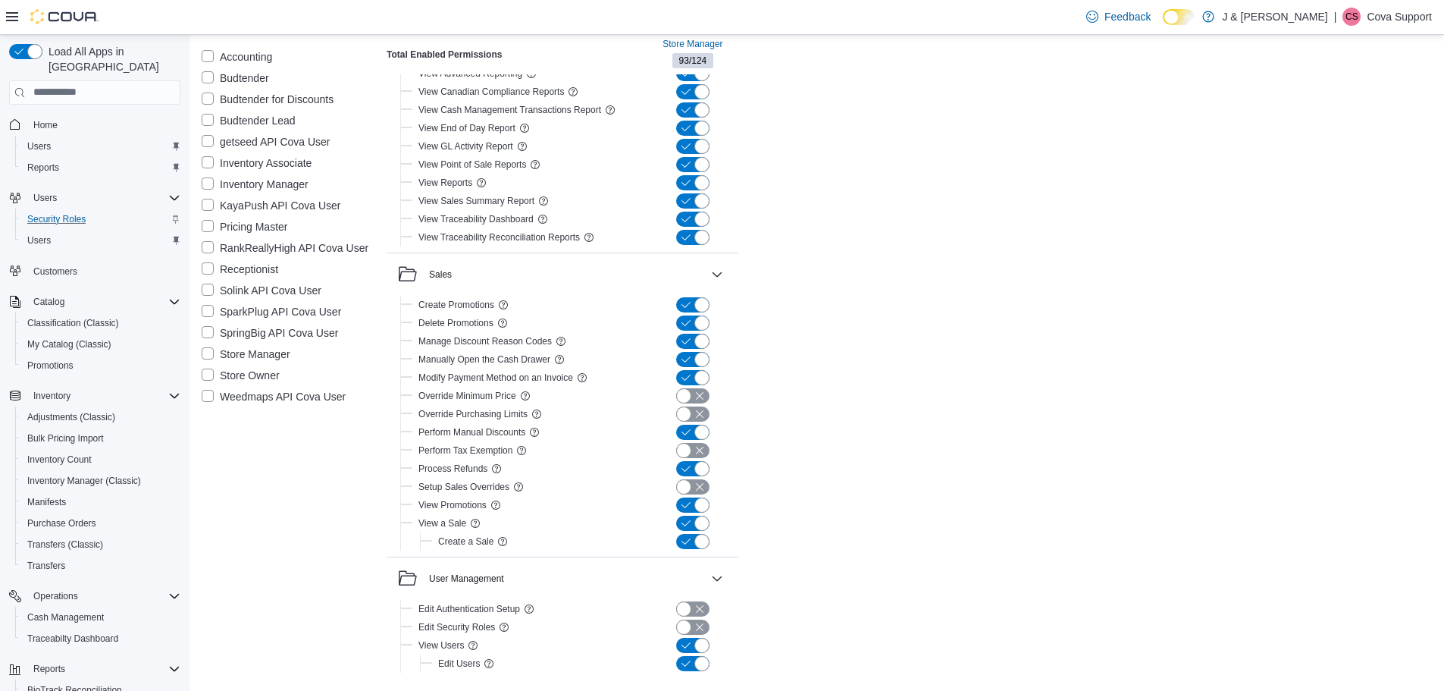
click at [1374, 14] on p "Cova Support" at bounding box center [1399, 17] width 65 height 18
click at [1323, 142] on span "Sign Out" at bounding box center [1334, 147] width 41 height 15
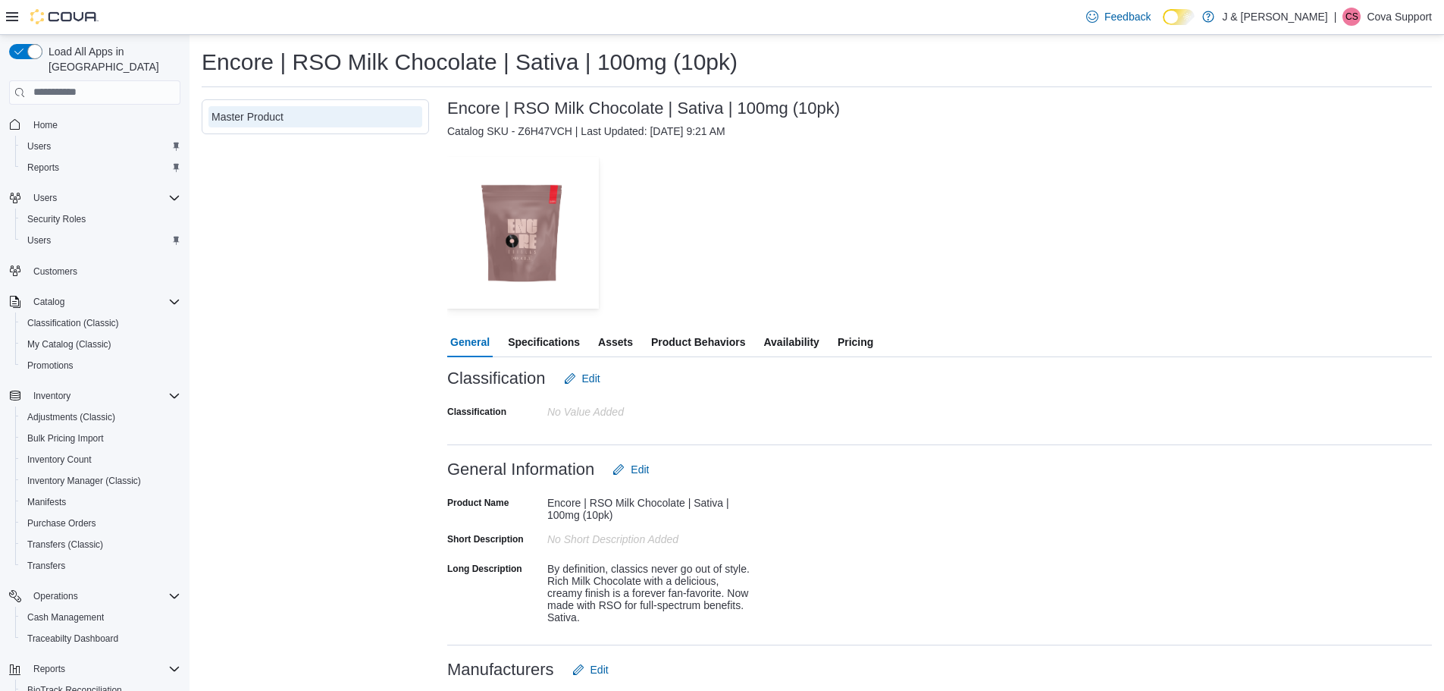
click at [801, 196] on div "— Click to open this image in fullscreen mode" at bounding box center [939, 233] width 985 height 152
click at [791, 343] on span "Availability" at bounding box center [790, 342] width 55 height 30
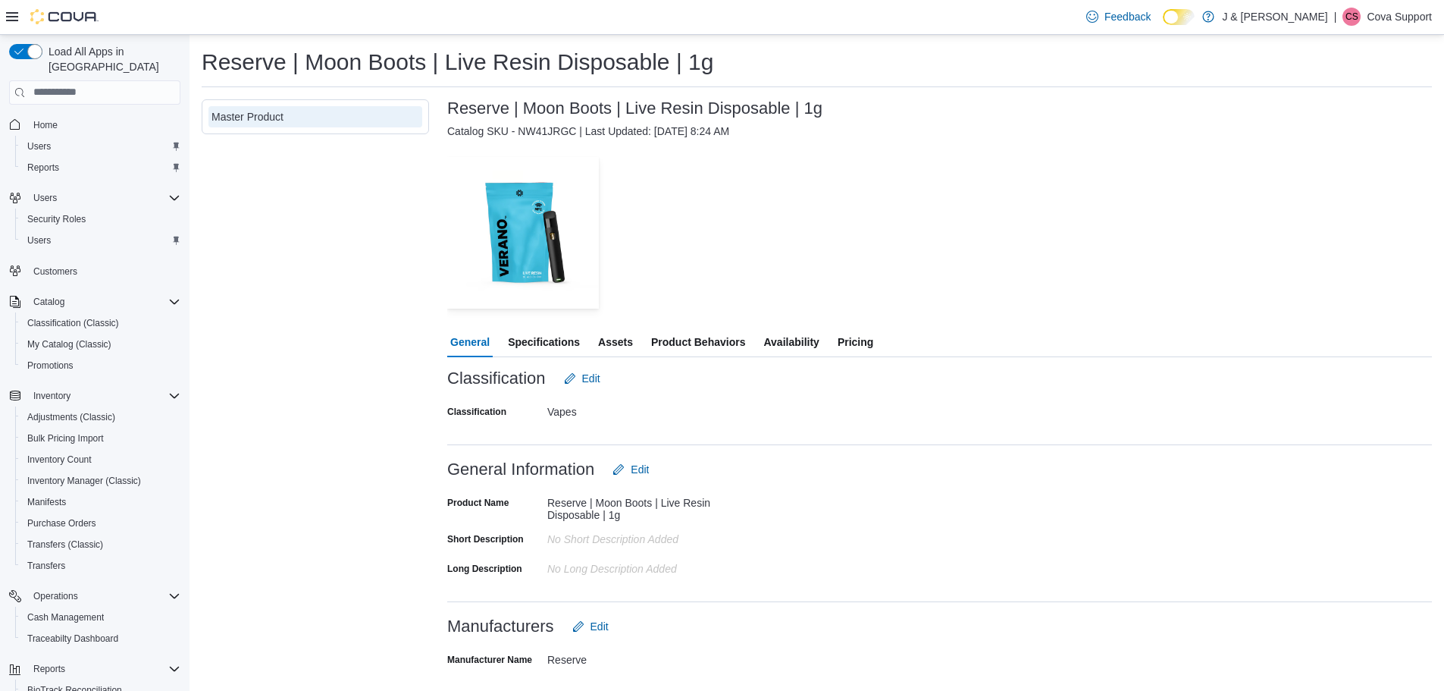
click at [805, 343] on span "Availability" at bounding box center [790, 342] width 55 height 30
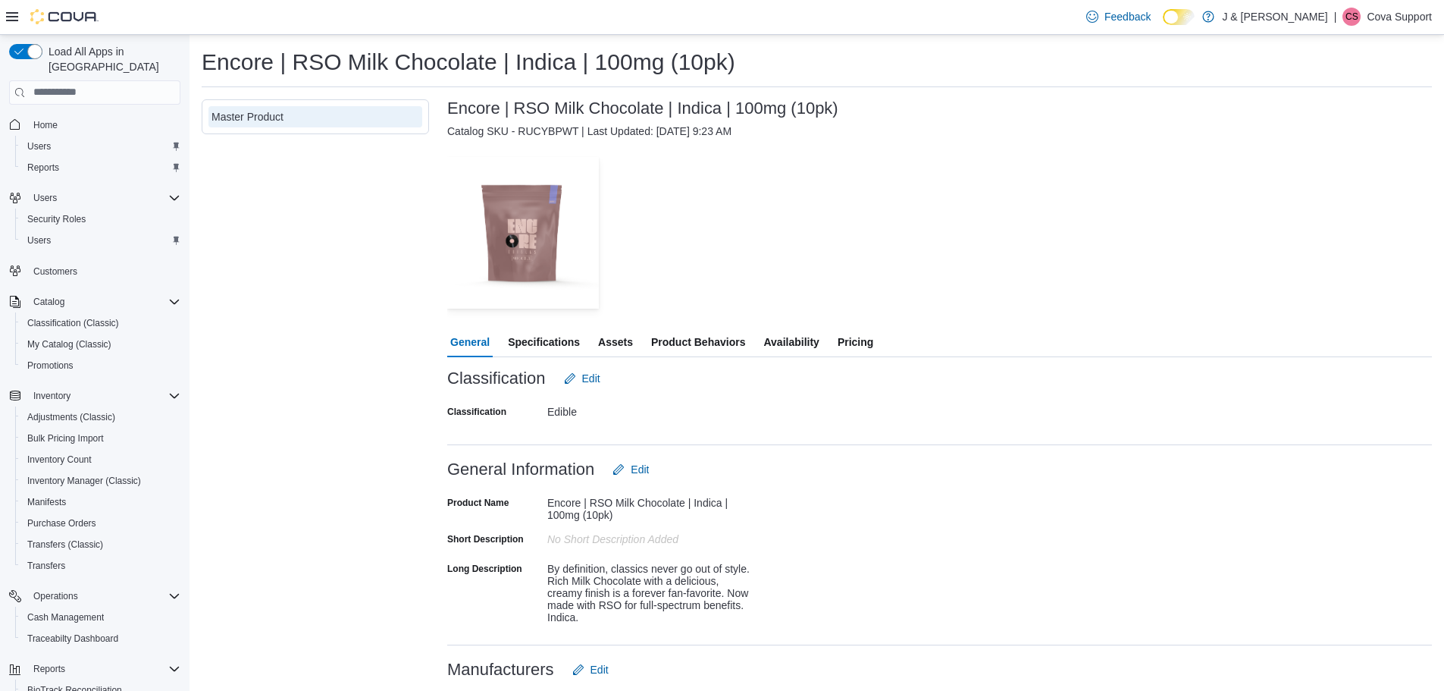
click at [788, 339] on span "Availability" at bounding box center [790, 342] width 55 height 30
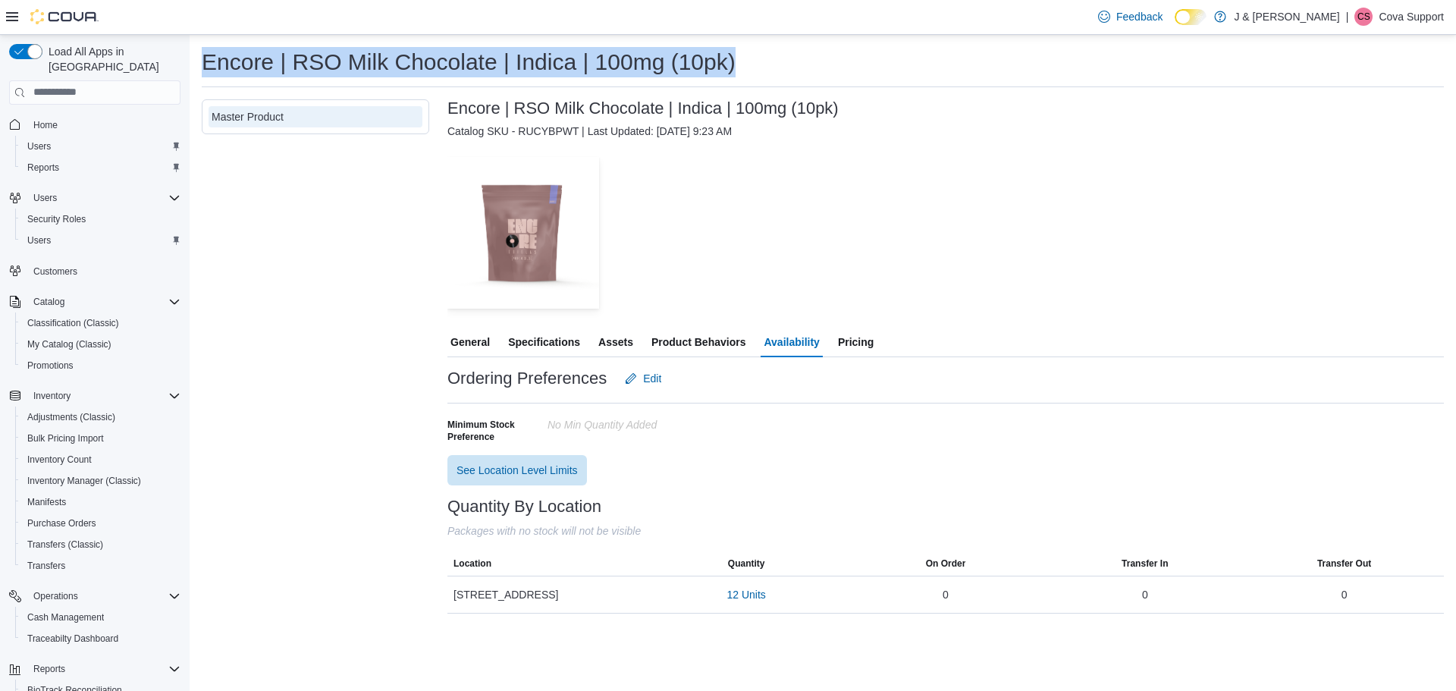
drag, startPoint x: 788, startPoint y: 61, endPoint x: 199, endPoint y: 64, distance: 589.0
click at [199, 64] on div "Encore | RSO Milk Chocolate | Indica | 100mg (10pk) Master Product Encore | RSO…" at bounding box center [823, 330] width 1266 height 591
copy h1 "Encore | RSO Milk Chocolate | Indica | 100mg (10pk)"
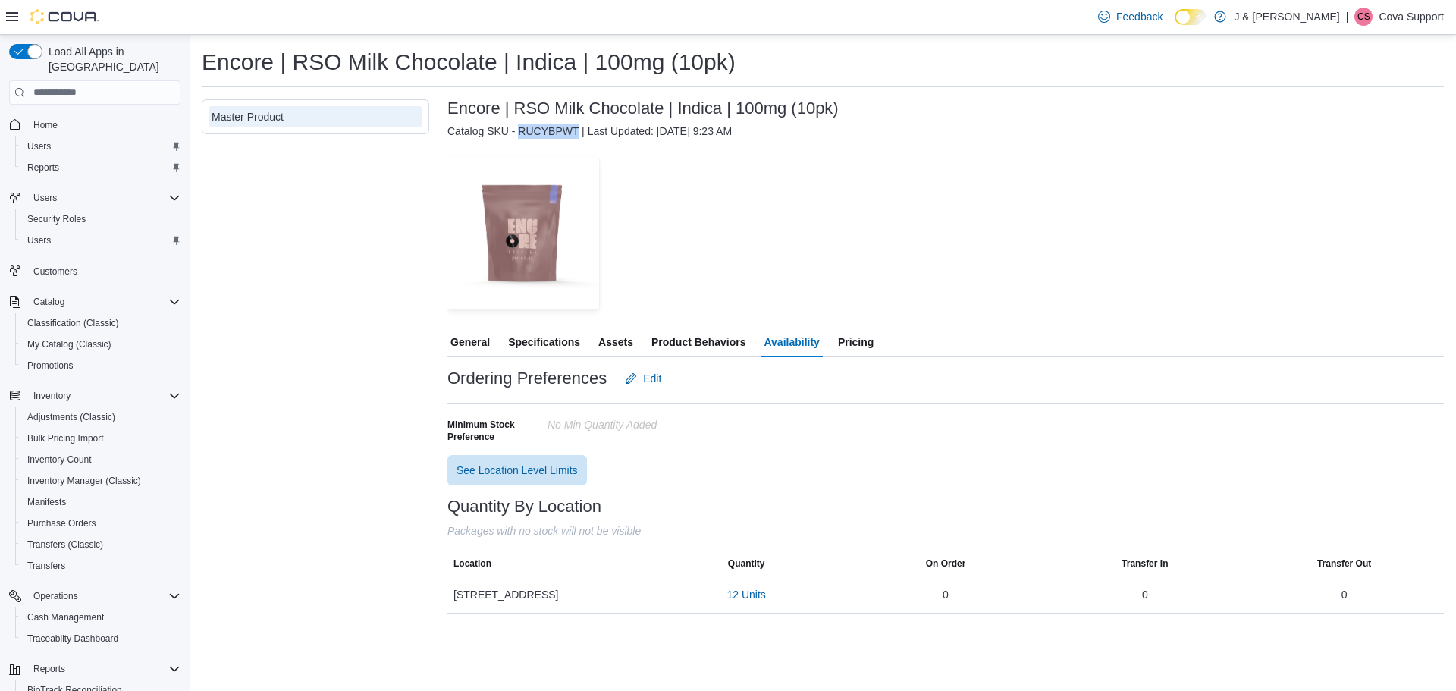
drag, startPoint x: 578, startPoint y: 130, endPoint x: 524, endPoint y: 131, distance: 54.6
click at [524, 131] on div "Catalog SKU - RUCYBPWT | Last Updated: [DATE] 9:23 AM" at bounding box center [945, 131] width 996 height 15
copy div "RUCYBPWT"
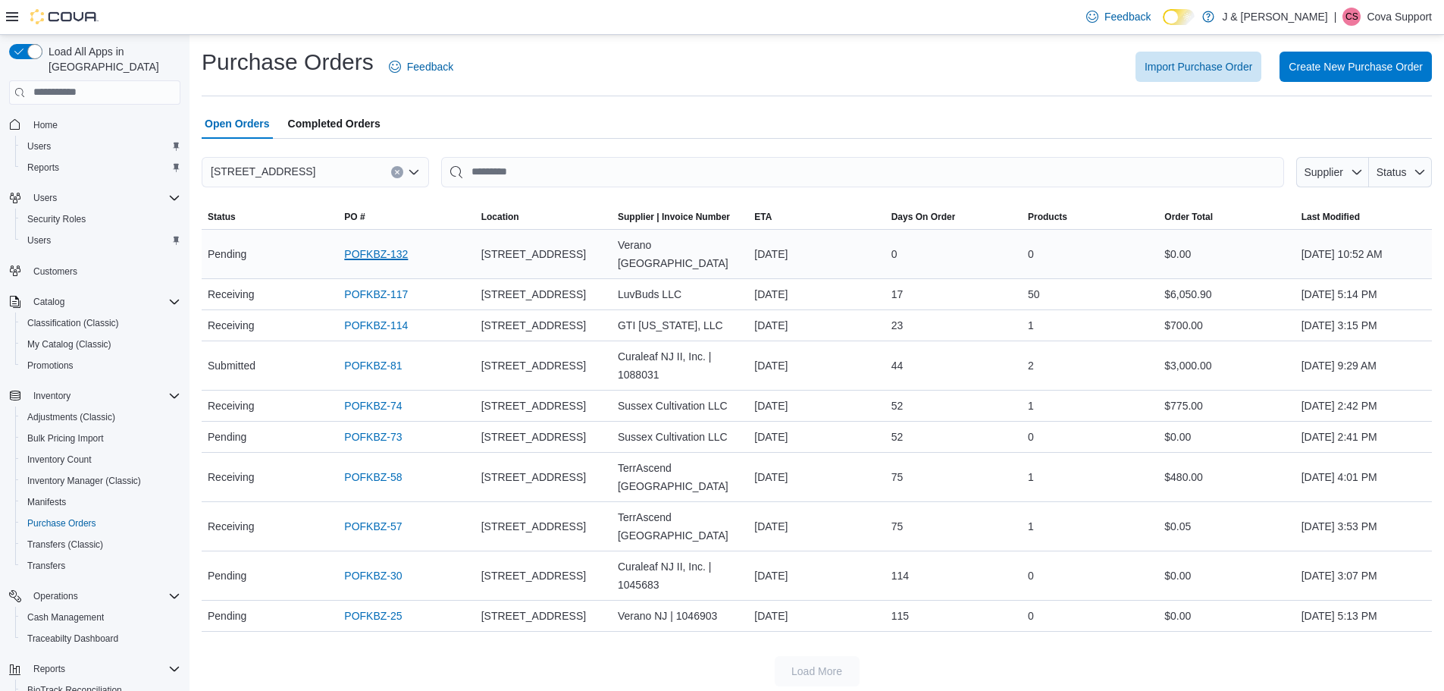
click at [400, 252] on link "POFKBZ-132" at bounding box center [376, 254] width 64 height 18
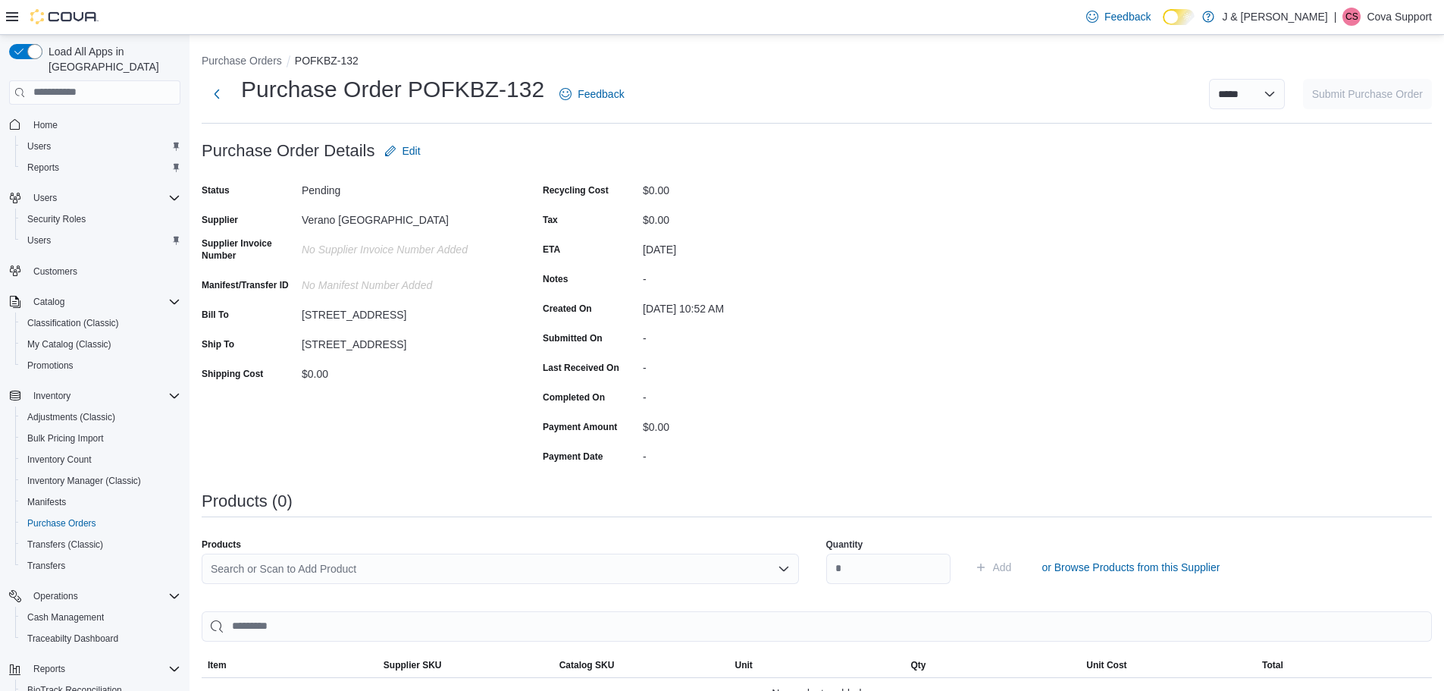
scroll to position [235, 0]
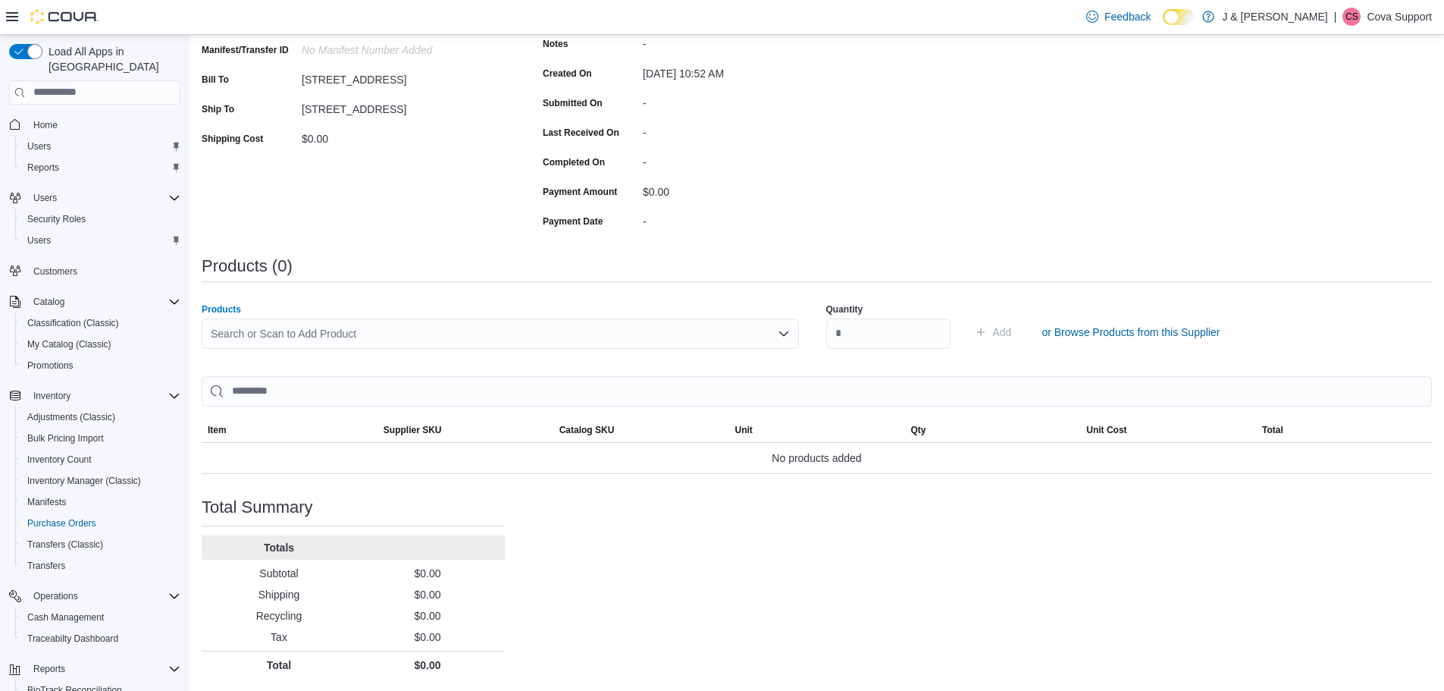
click at [459, 327] on div "Search or Scan to Add Product" at bounding box center [500, 333] width 597 height 30
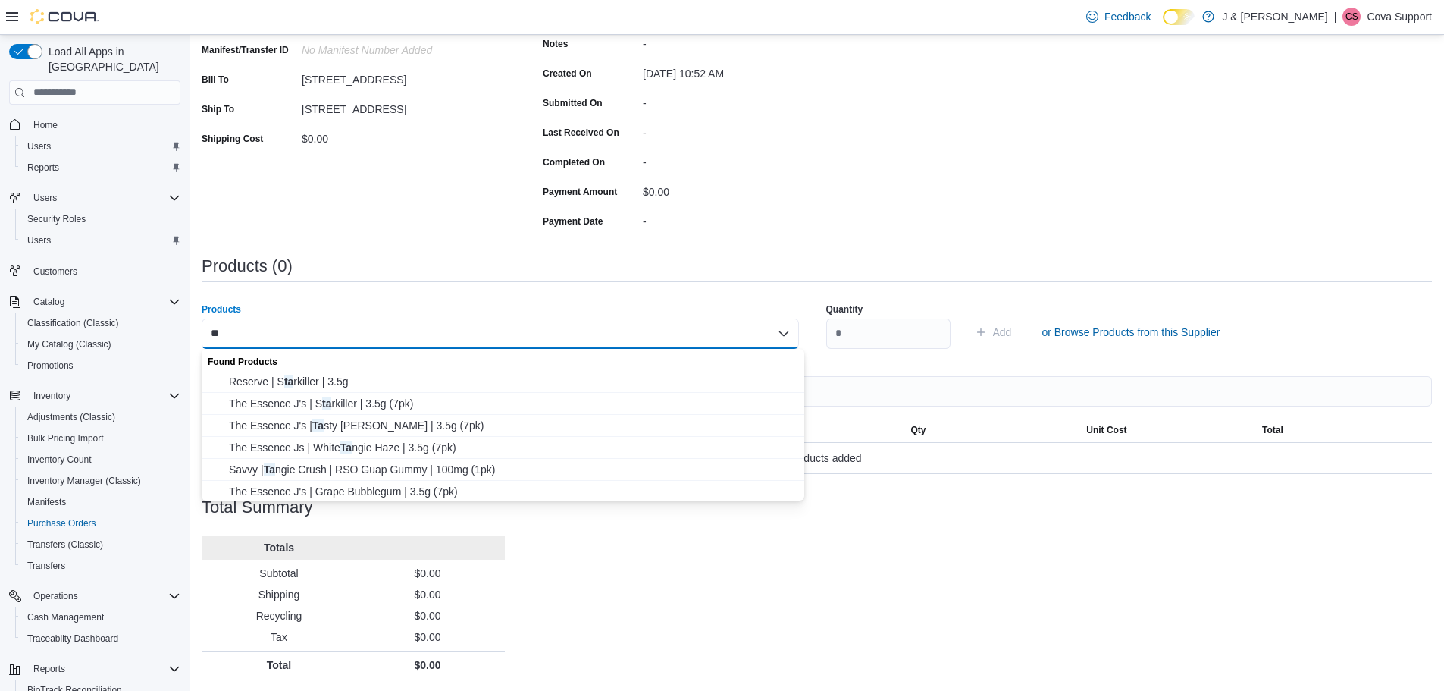
type input "*"
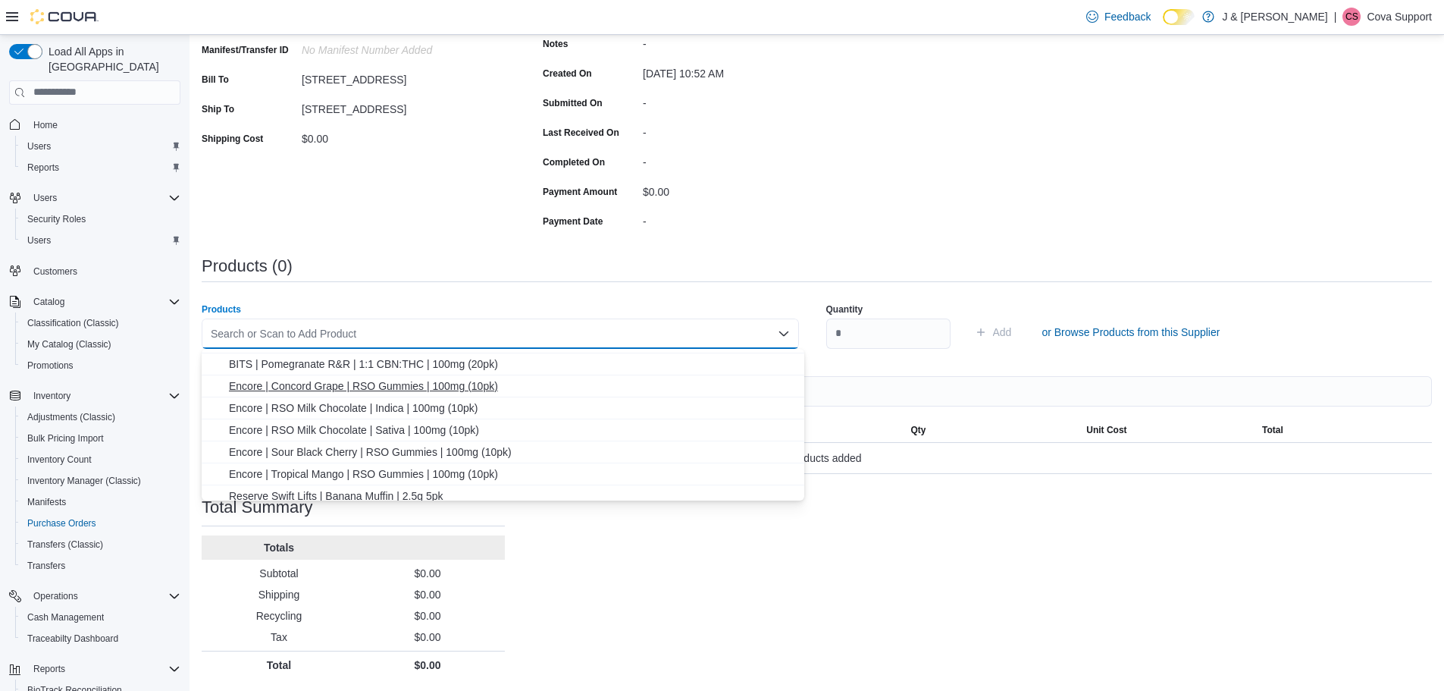
scroll to position [310, 0]
click at [401, 201] on div "Status Pending Supplier Verano [GEOGRAPHIC_DATA] Supplier Invoice Number No Sup…" at bounding box center [353, 88] width 303 height 290
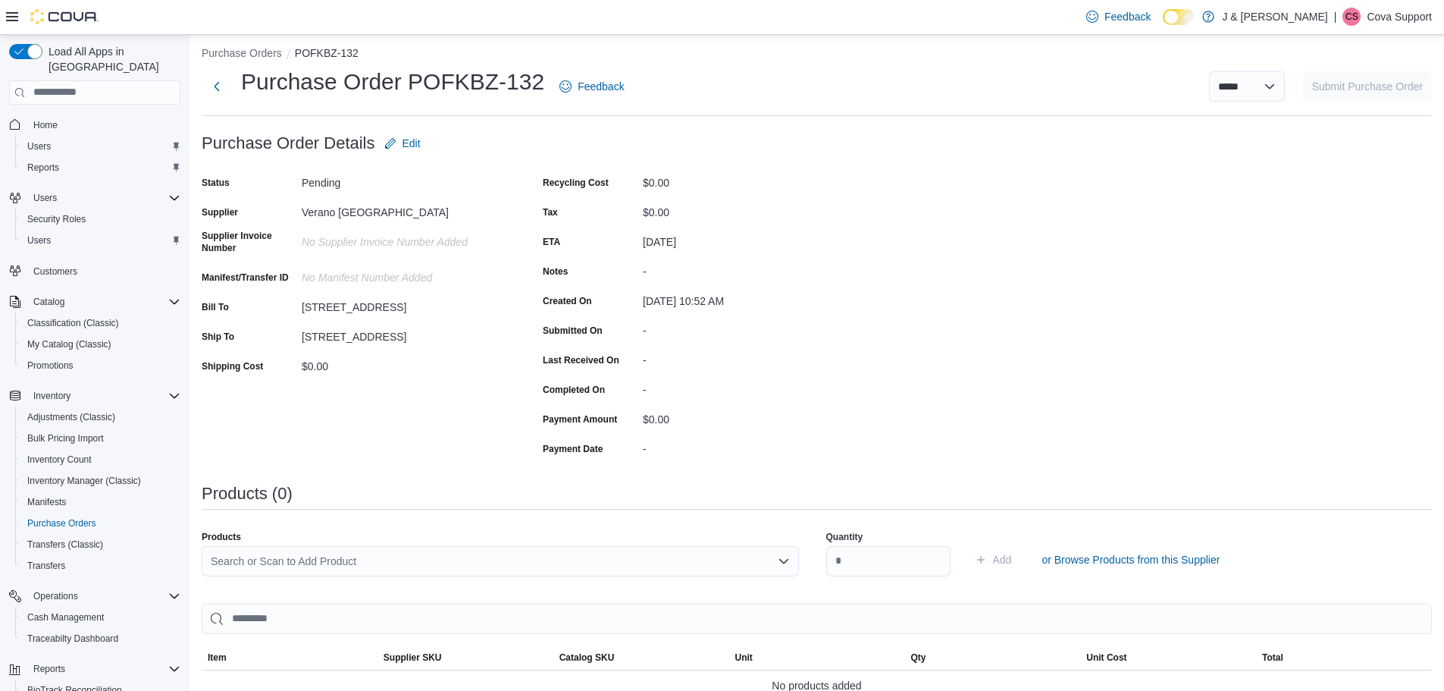
scroll to position [0, 0]
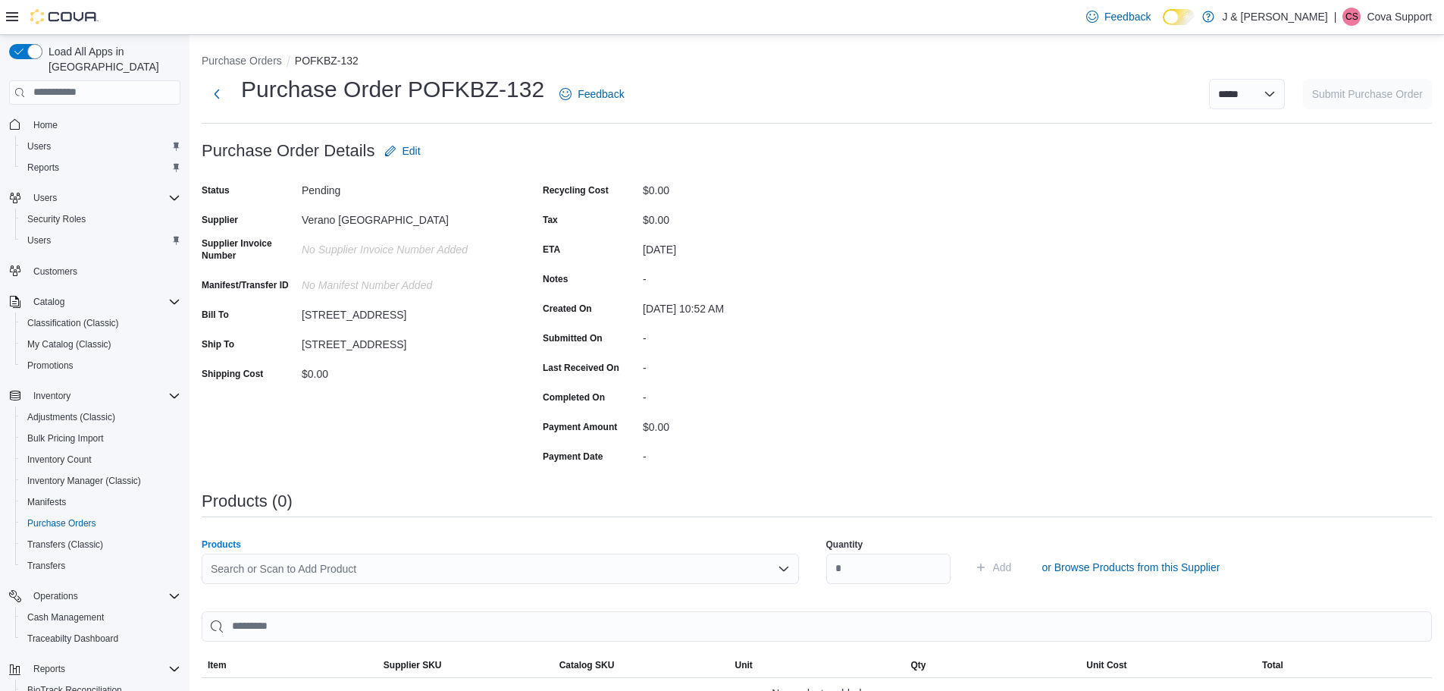
click at [278, 568] on div "Search or Scan to Add Product" at bounding box center [500, 568] width 597 height 30
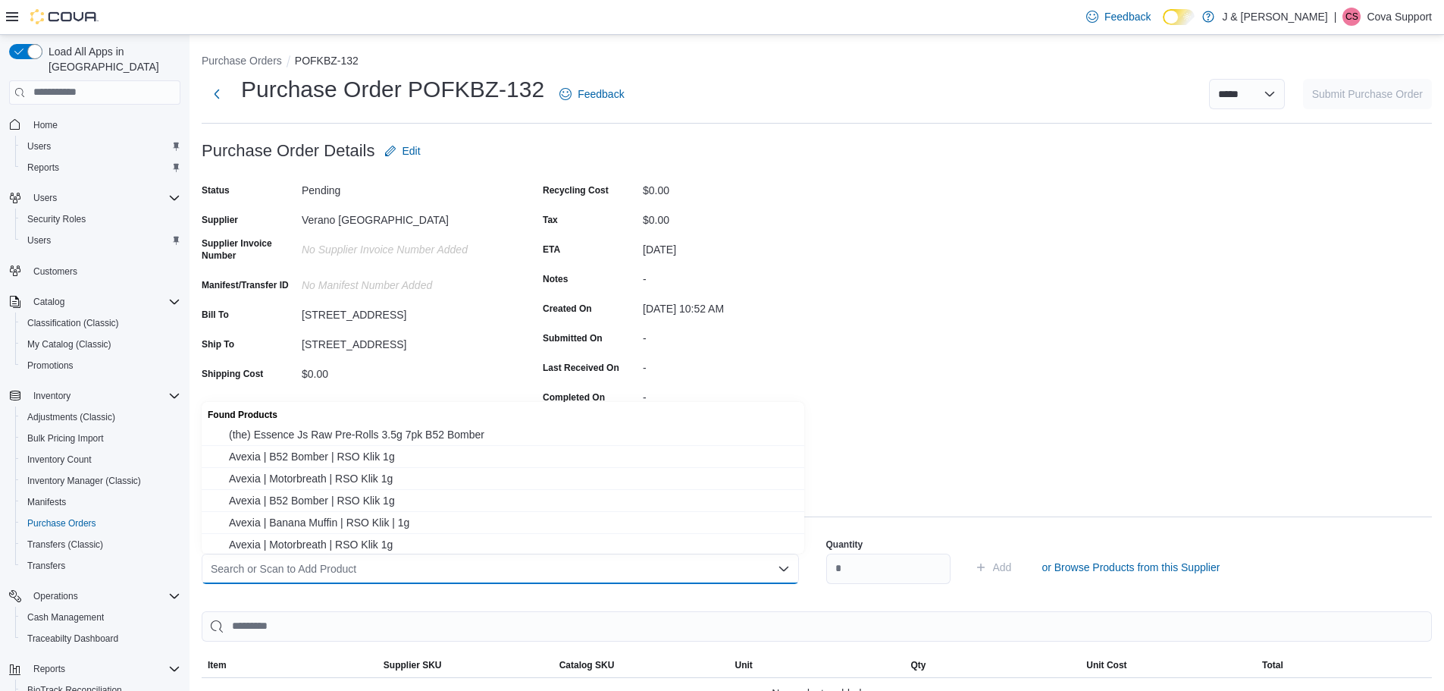
paste input "**********"
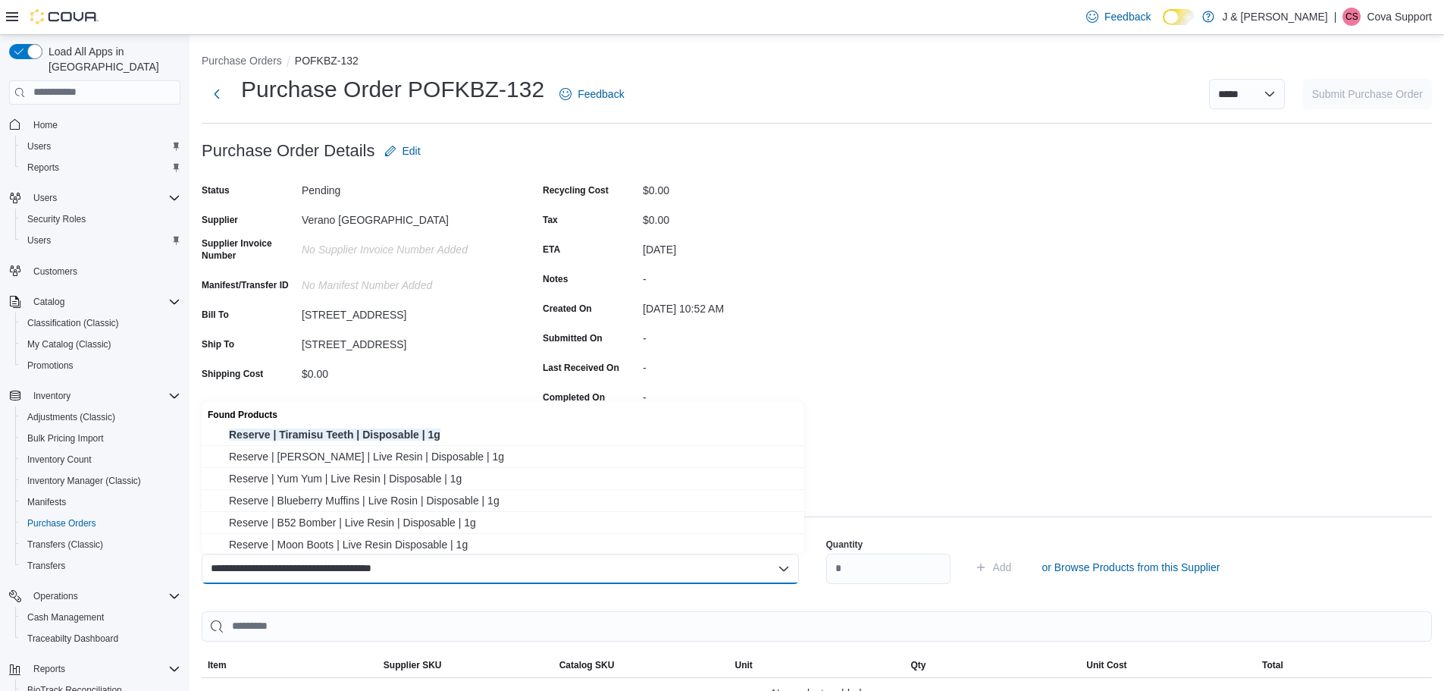
click at [1130, 392] on div "**********" at bounding box center [817, 525] width 1230 height 778
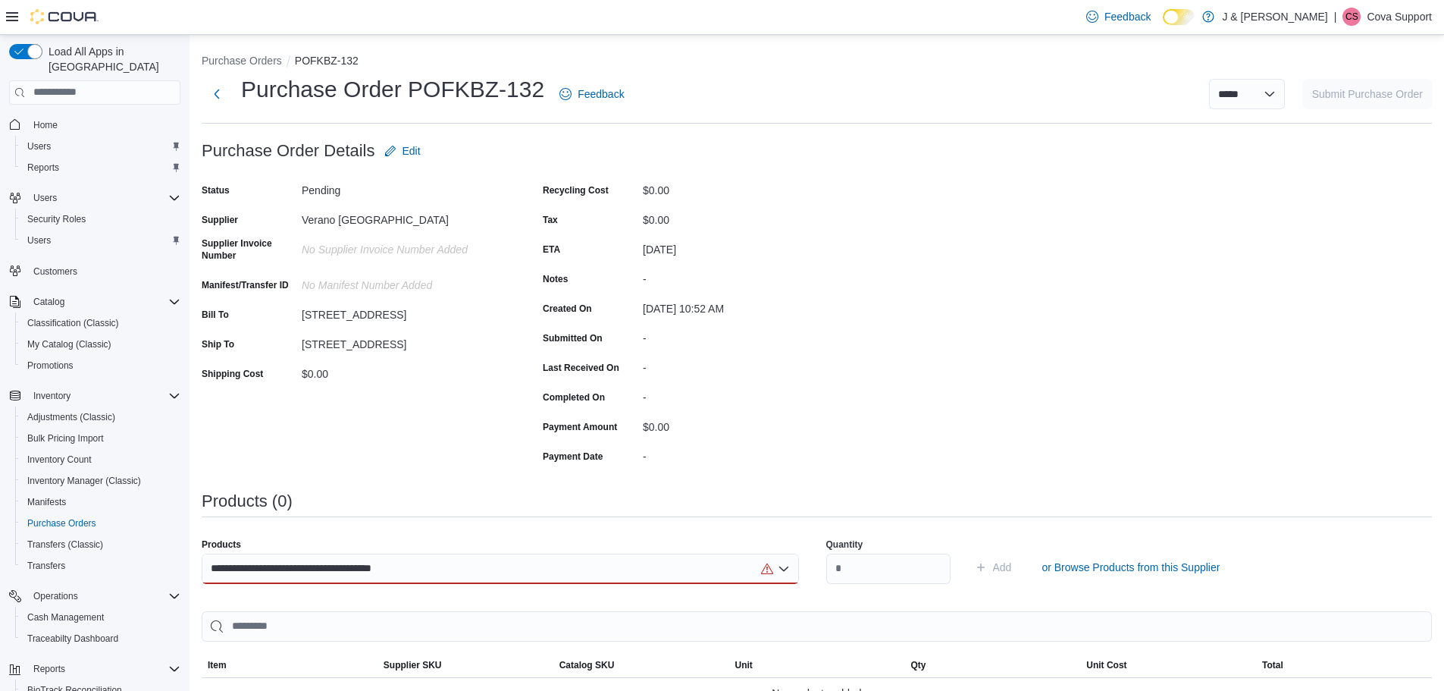
click at [443, 563] on div "**********" at bounding box center [500, 568] width 597 height 30
click at [1049, 271] on div "**********" at bounding box center [817, 525] width 1230 height 778
click at [638, 578] on div "**********" at bounding box center [500, 568] width 597 height 30
click at [1052, 337] on div "Purchase Order: POFKBZ-132 Feedback Purchase Order Details Edit Status Pending …" at bounding box center [817, 525] width 1230 height 778
click at [437, 567] on div "*******" at bounding box center [500, 568] width 597 height 30
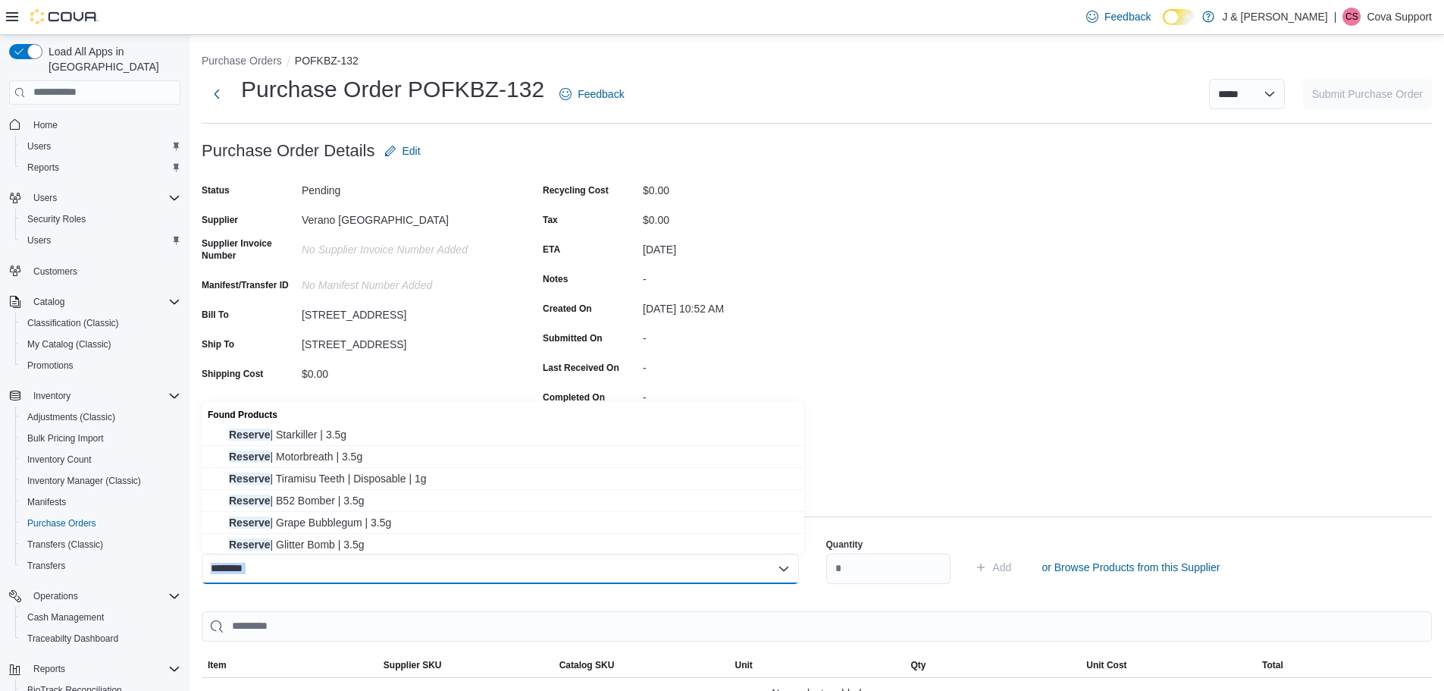
click at [436, 567] on div "*******" at bounding box center [500, 568] width 597 height 30
type input "*"
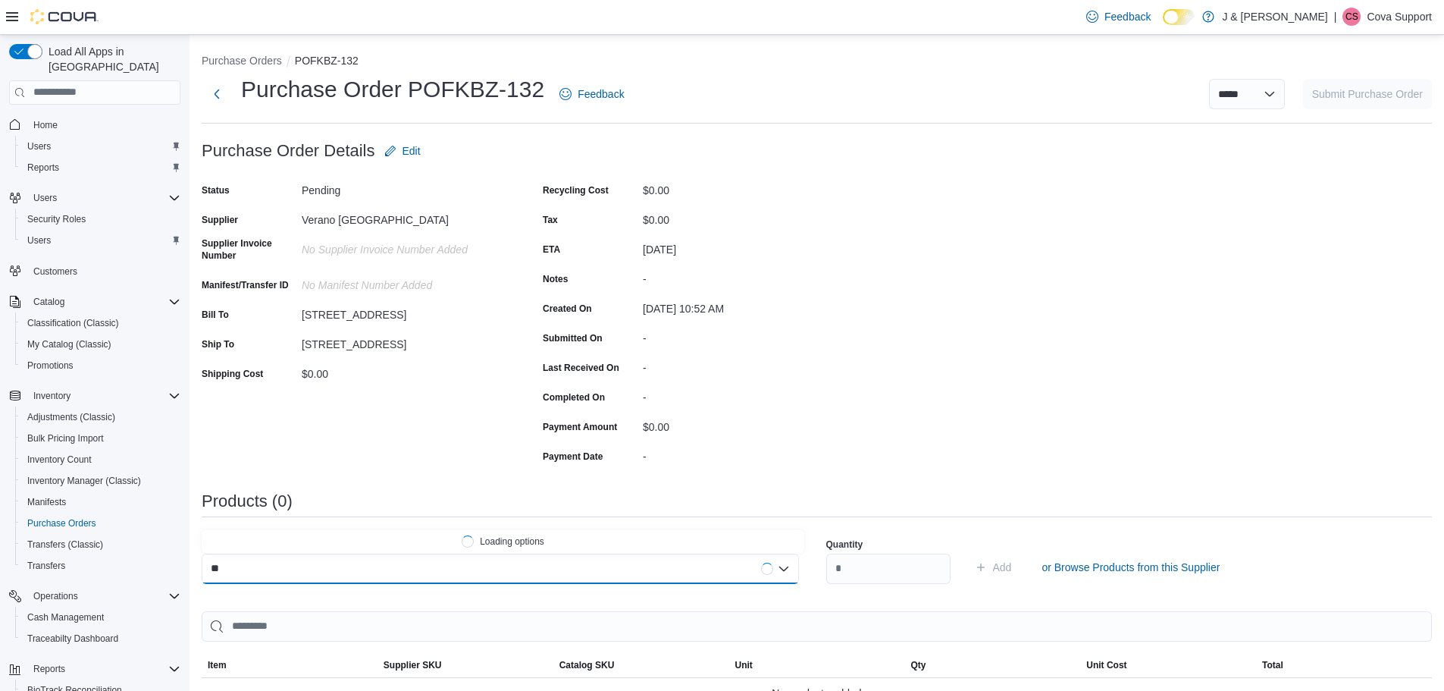
type input "*"
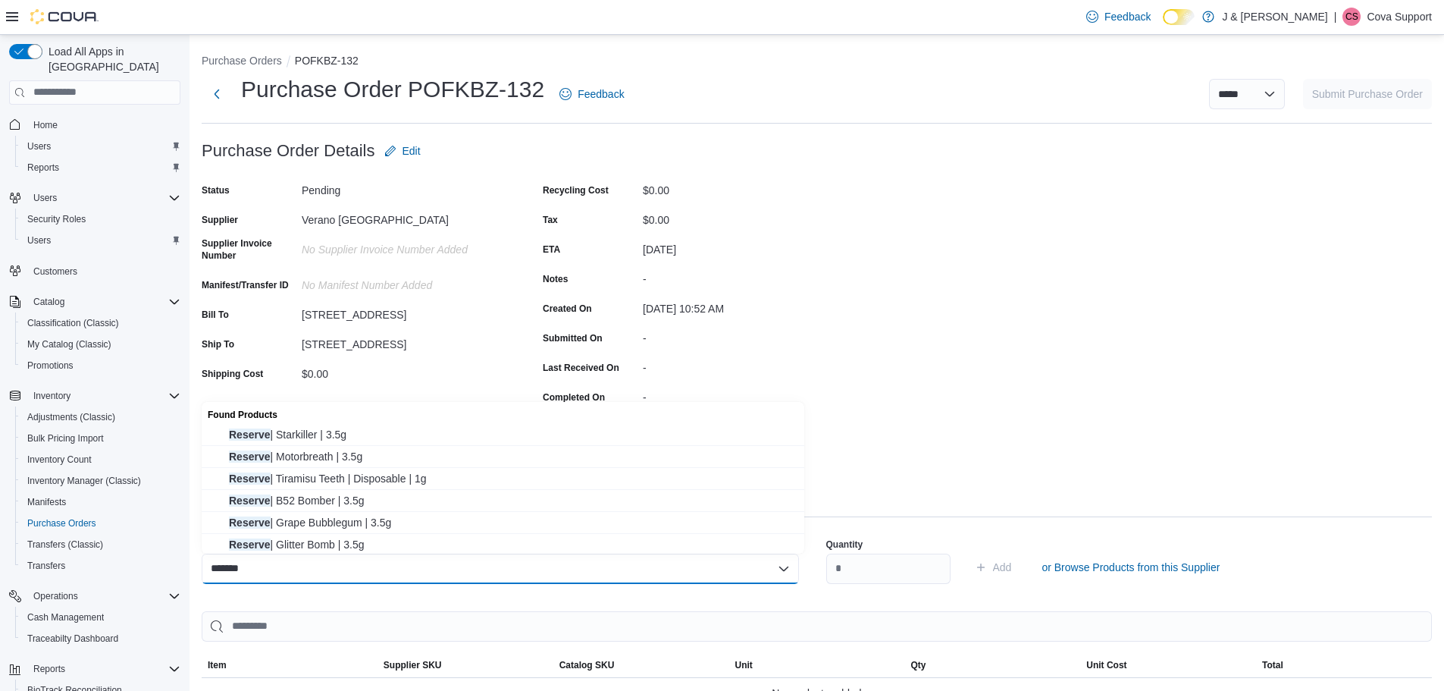
click at [704, 568] on div "*******" at bounding box center [500, 568] width 597 height 30
click at [324, 565] on div "******* Combo box. Selected. reserve. Selected. Combo box input. Search or Scan…" at bounding box center [500, 568] width 597 height 30
click at [324, 565] on div "*******" at bounding box center [500, 568] width 597 height 30
click at [324, 565] on div "******* Combo box. Selected. reserve. Selected. Combo box input. Search or Scan…" at bounding box center [500, 568] width 597 height 30
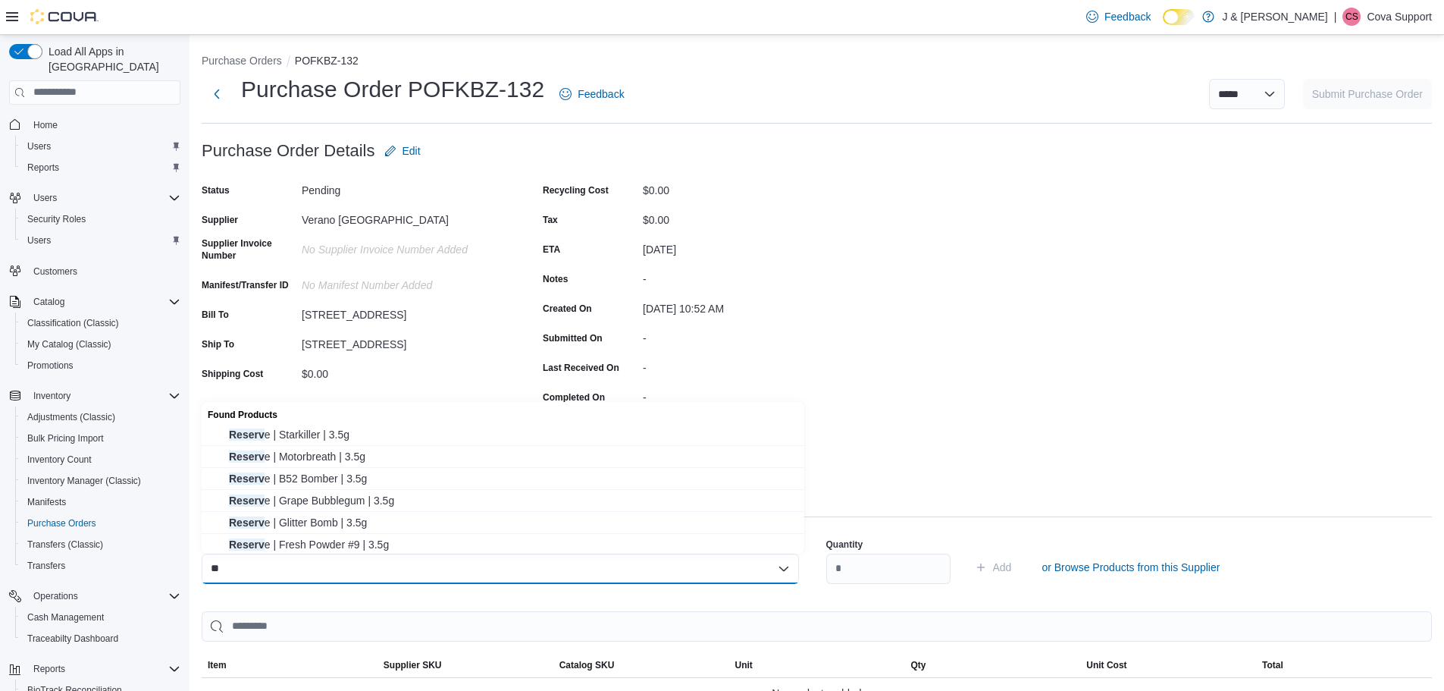
type input "*"
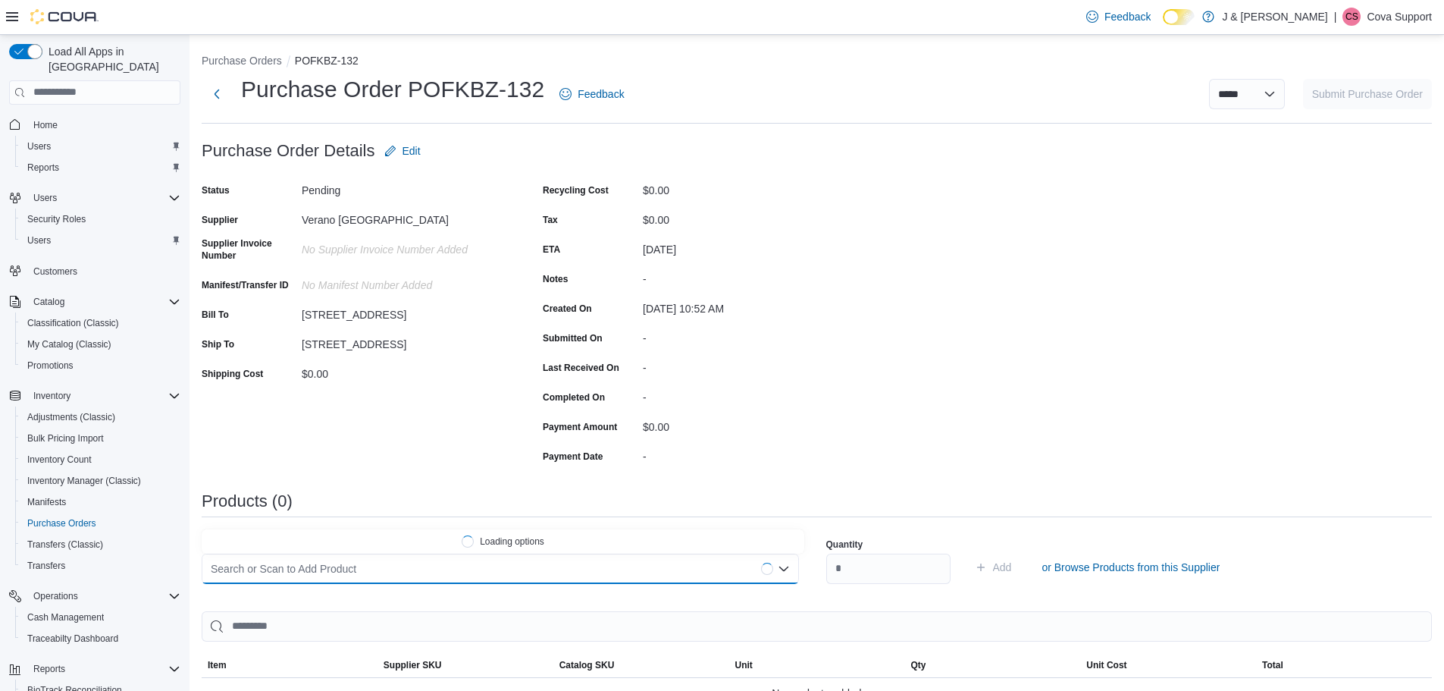
paste input "********"
click at [906, 311] on div "Purchase Order: POFKBZ-132 Feedback Purchase Order Details Edit Status Pending …" at bounding box center [817, 525] width 1230 height 778
click at [280, 566] on div "********" at bounding box center [500, 568] width 597 height 30
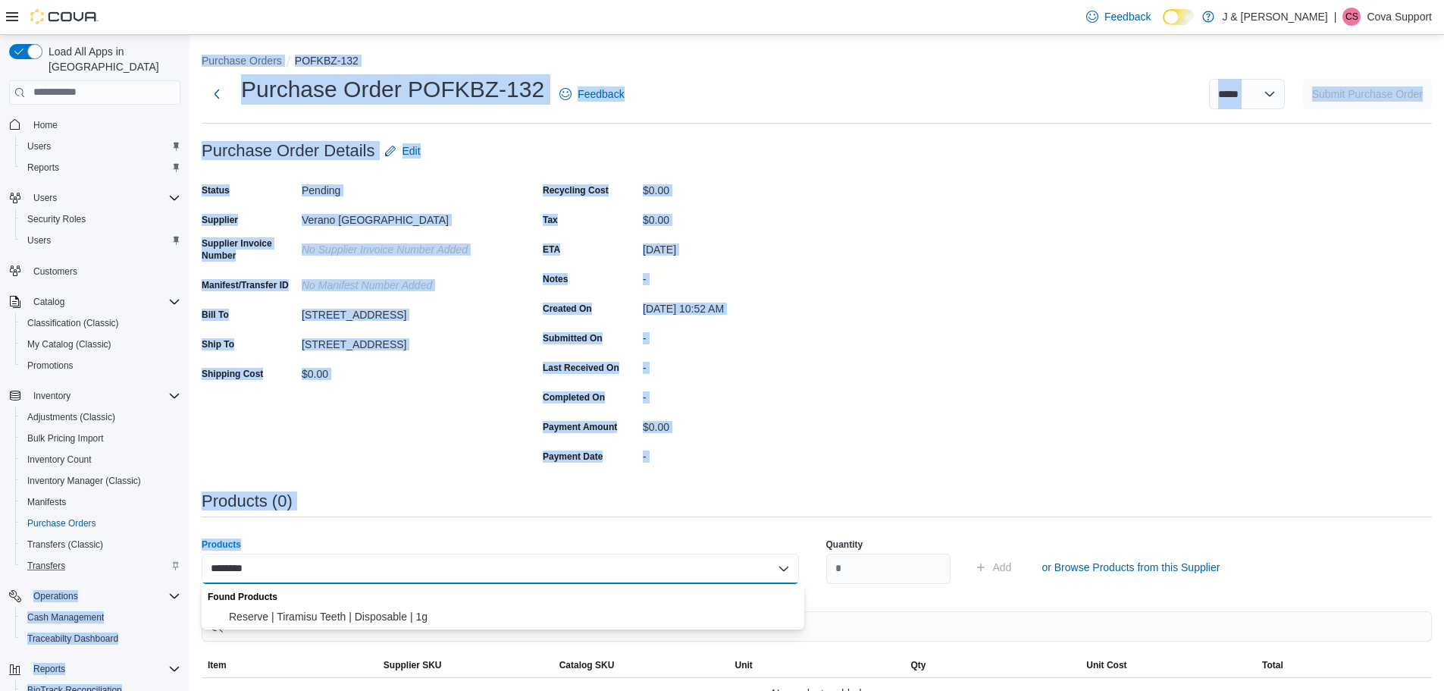
drag, startPoint x: 230, startPoint y: 559, endPoint x: 115, endPoint y: 559, distance: 114.5
click at [115, 559] on div "**********" at bounding box center [722, 480] width 1444 height 891
click at [362, 556] on div "********" at bounding box center [500, 568] width 597 height 30
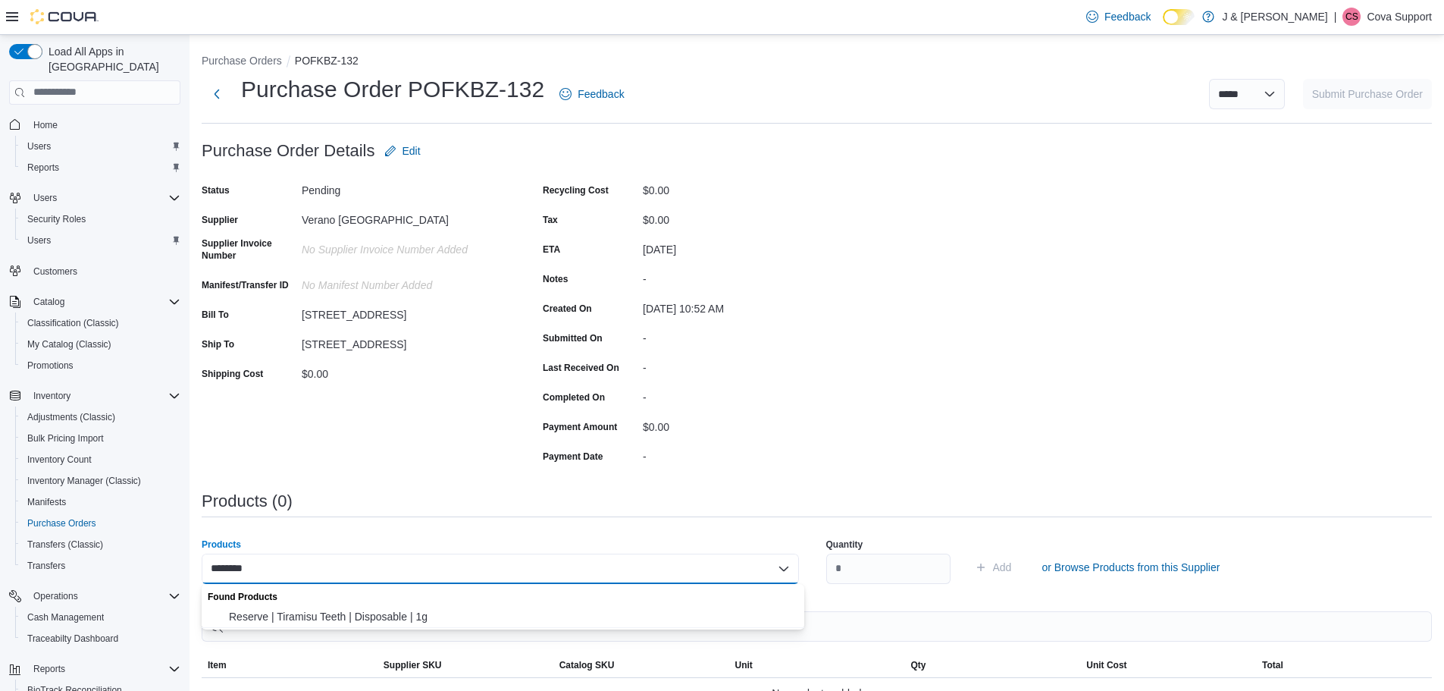
click at [343, 561] on div "********" at bounding box center [500, 568] width 597 height 30
type input "*"
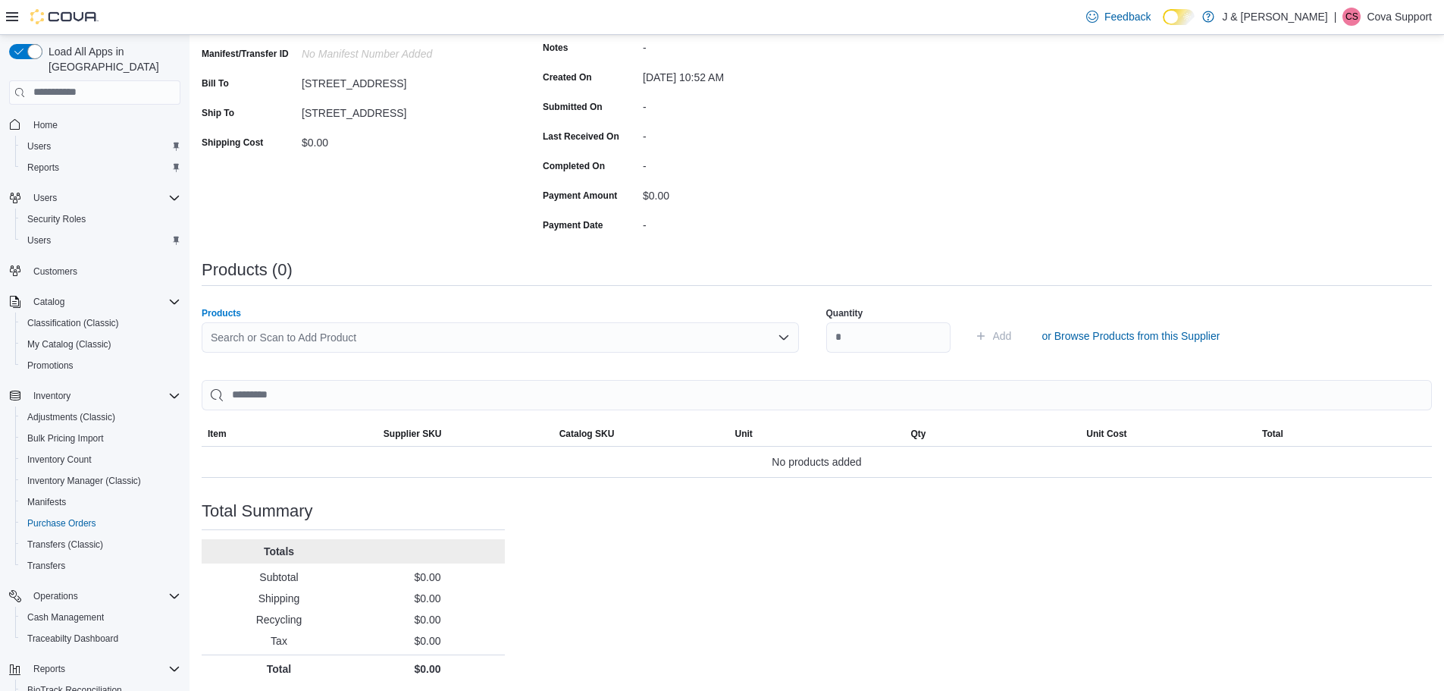
scroll to position [235, 0]
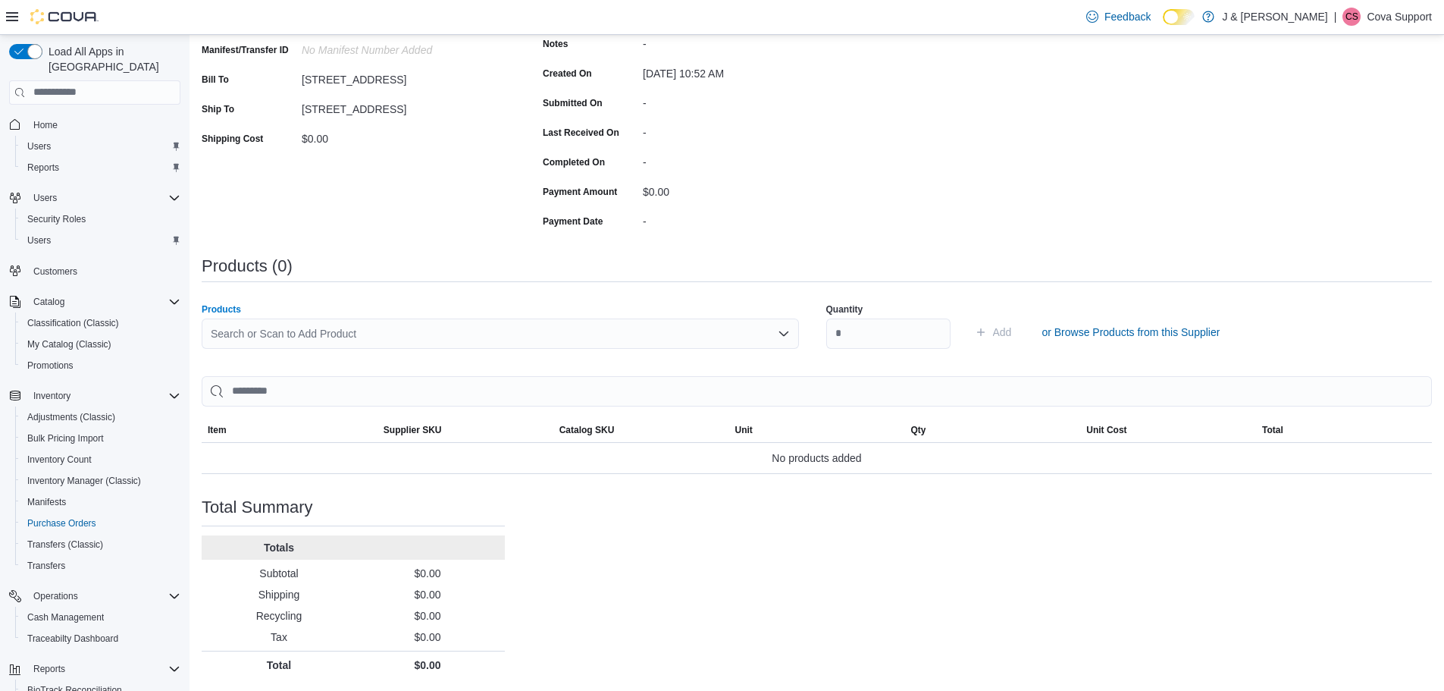
click at [323, 328] on div "Search or Scan to Add Product" at bounding box center [500, 333] width 597 height 30
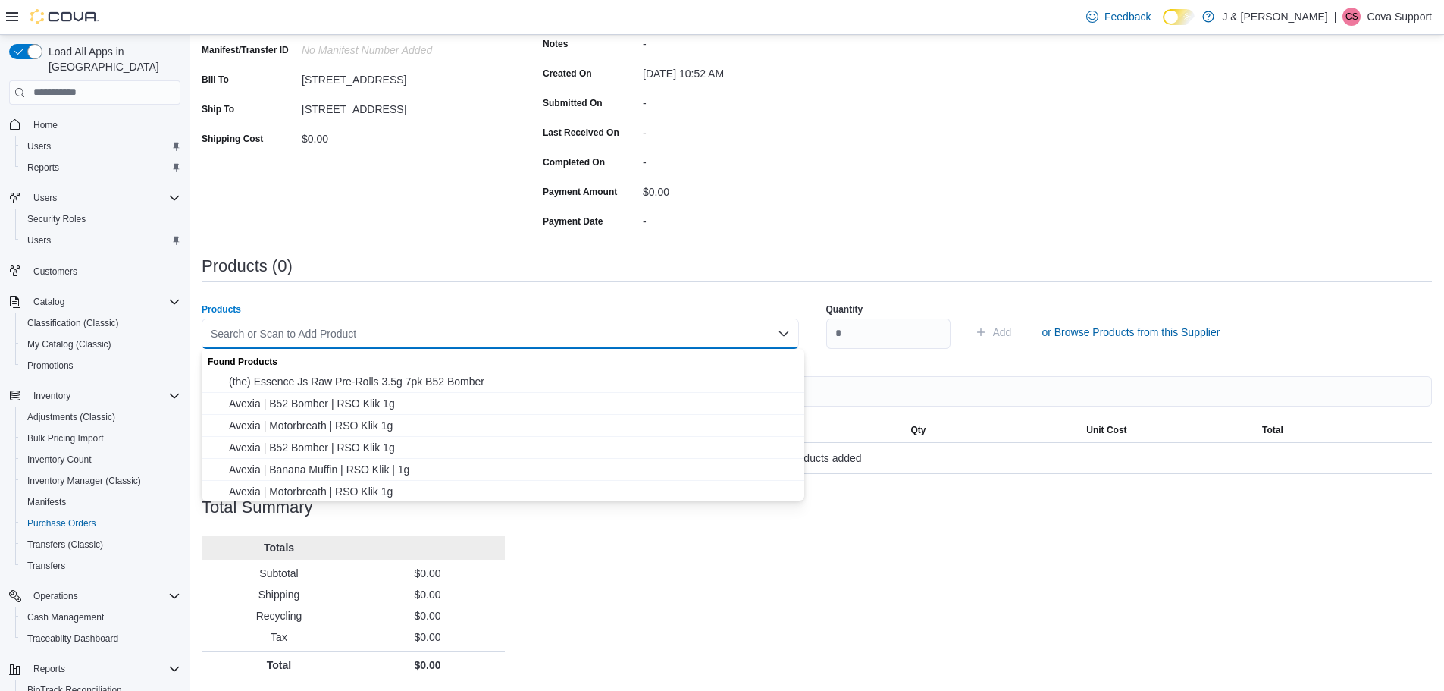
click at [556, 232] on div "Payment Date" at bounding box center [590, 221] width 94 height 24
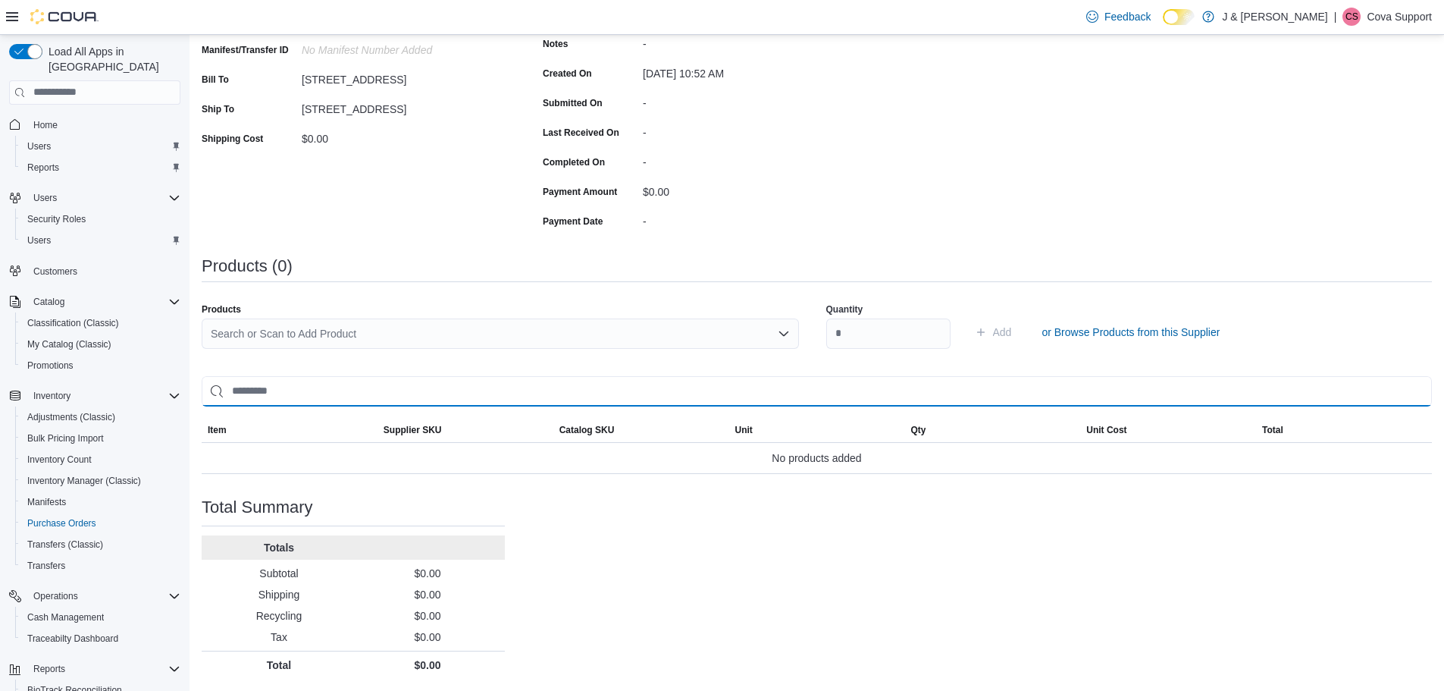
click at [338, 396] on input "search" at bounding box center [817, 391] width 1230 height 30
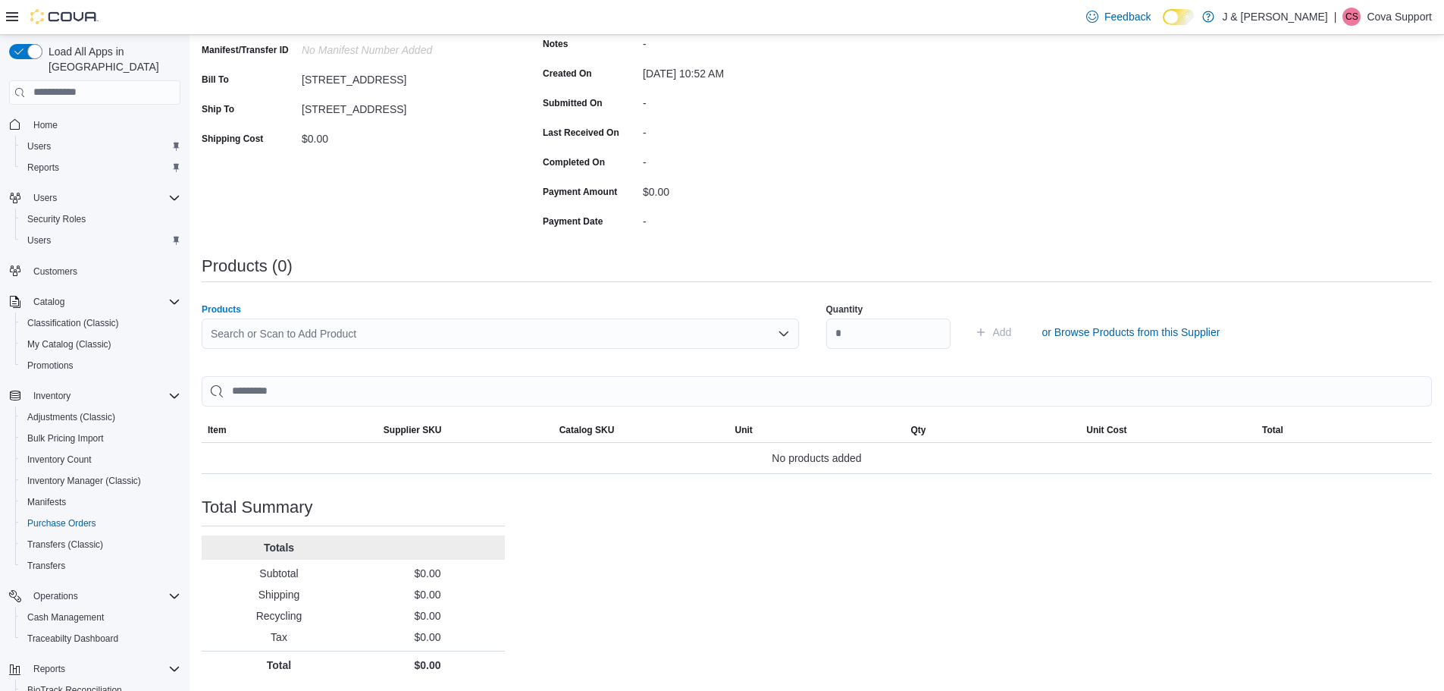
click at [368, 339] on div "Search or Scan to Add Product" at bounding box center [500, 333] width 597 height 30
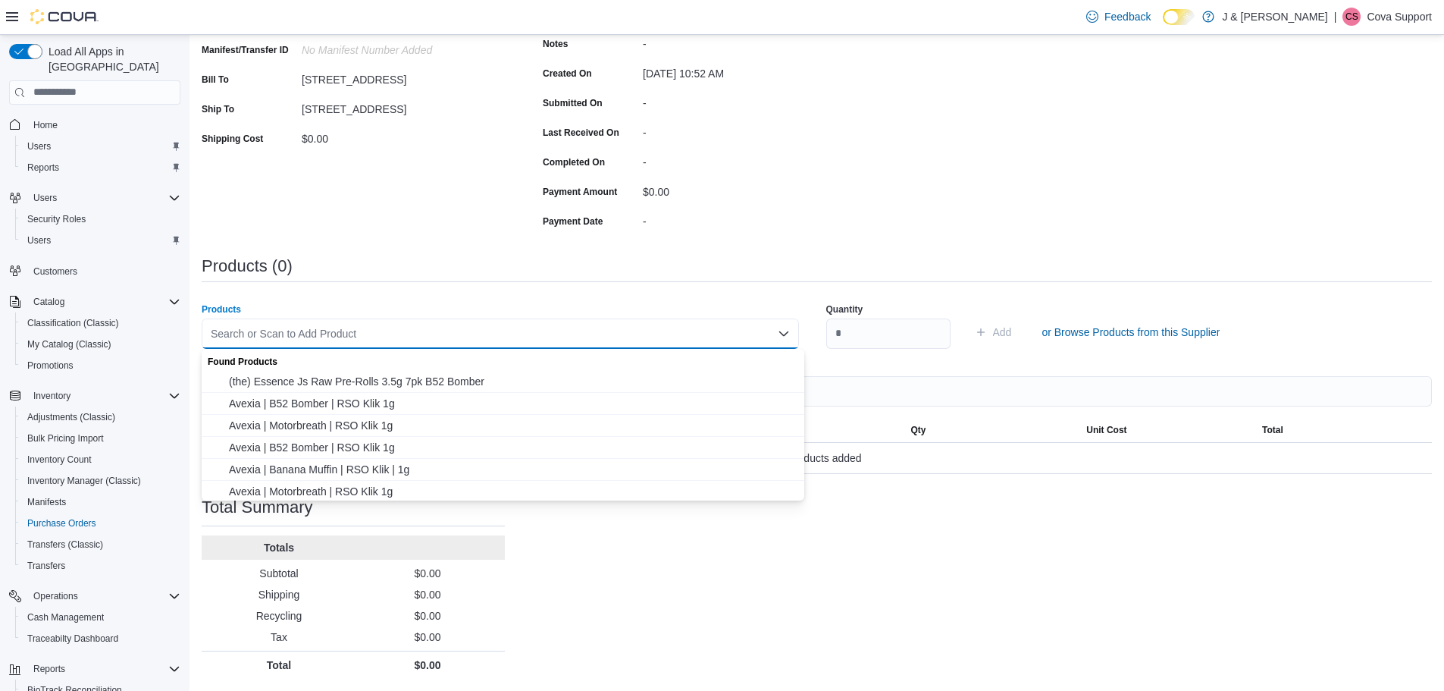
click at [535, 280] on div "Products (0)" at bounding box center [817, 272] width 1230 height 31
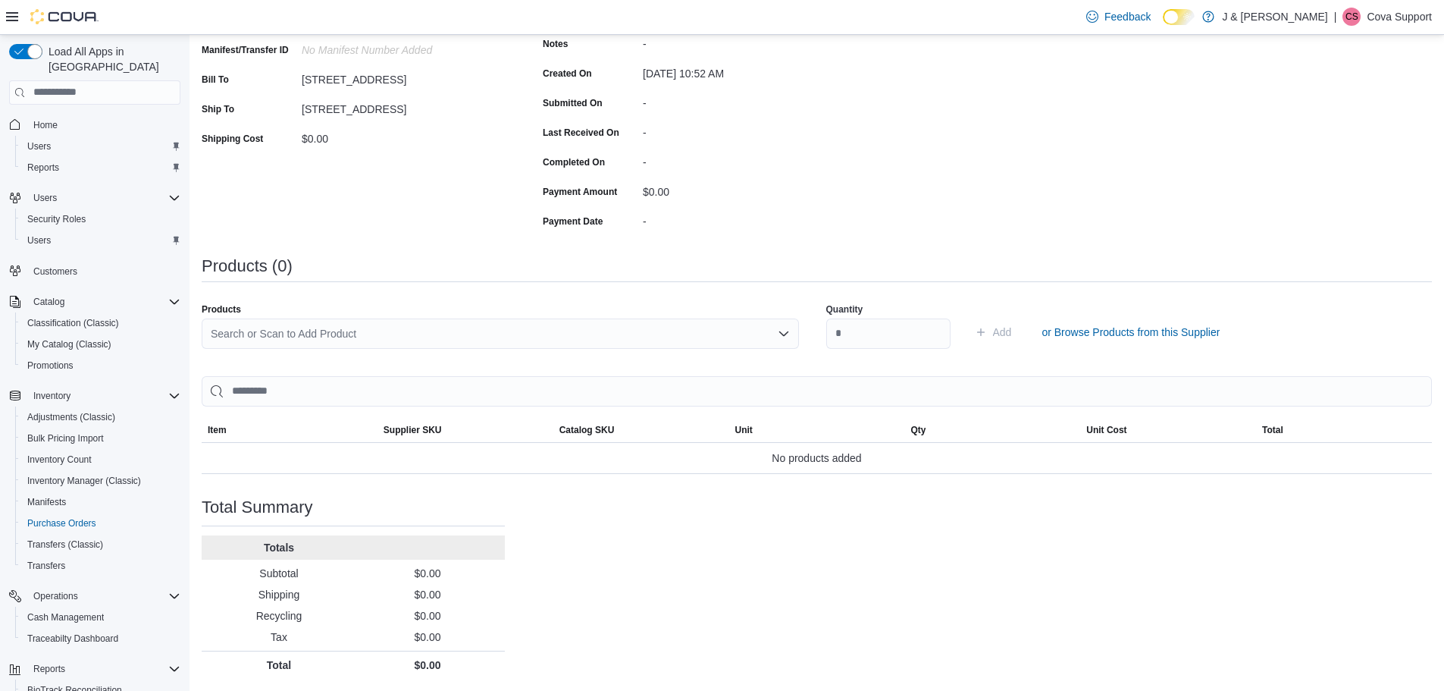
click at [613, 339] on div "Search or Scan to Add Product" at bounding box center [500, 333] width 597 height 30
click at [746, 238] on div "Purchase Order: POFKBZ-132 Feedback Purchase Order Details Edit Status Pending …" at bounding box center [817, 290] width 1230 height 778
click at [756, 338] on div "Search or Scan to Add Product" at bounding box center [500, 333] width 597 height 30
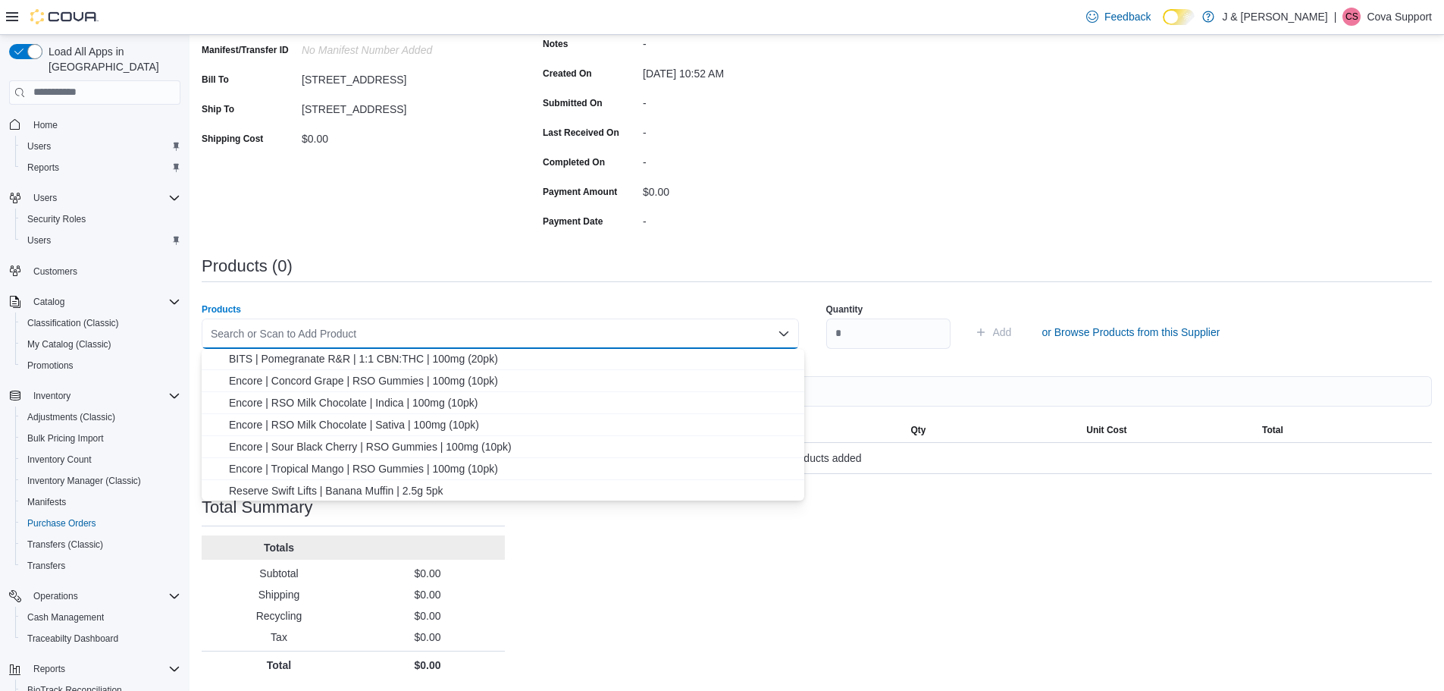
scroll to position [310, 0]
click at [636, 260] on div "Products (0)" at bounding box center [817, 266] width 1230 height 18
